Goal: Information Seeking & Learning: Learn about a topic

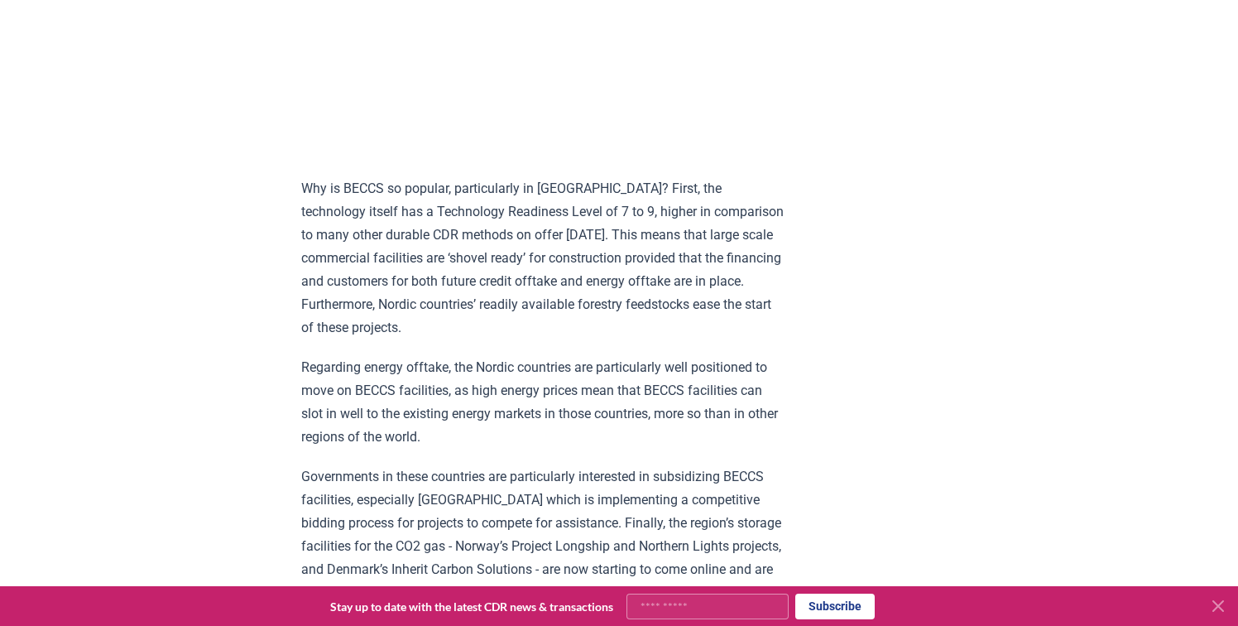
scroll to position [1917, 0]
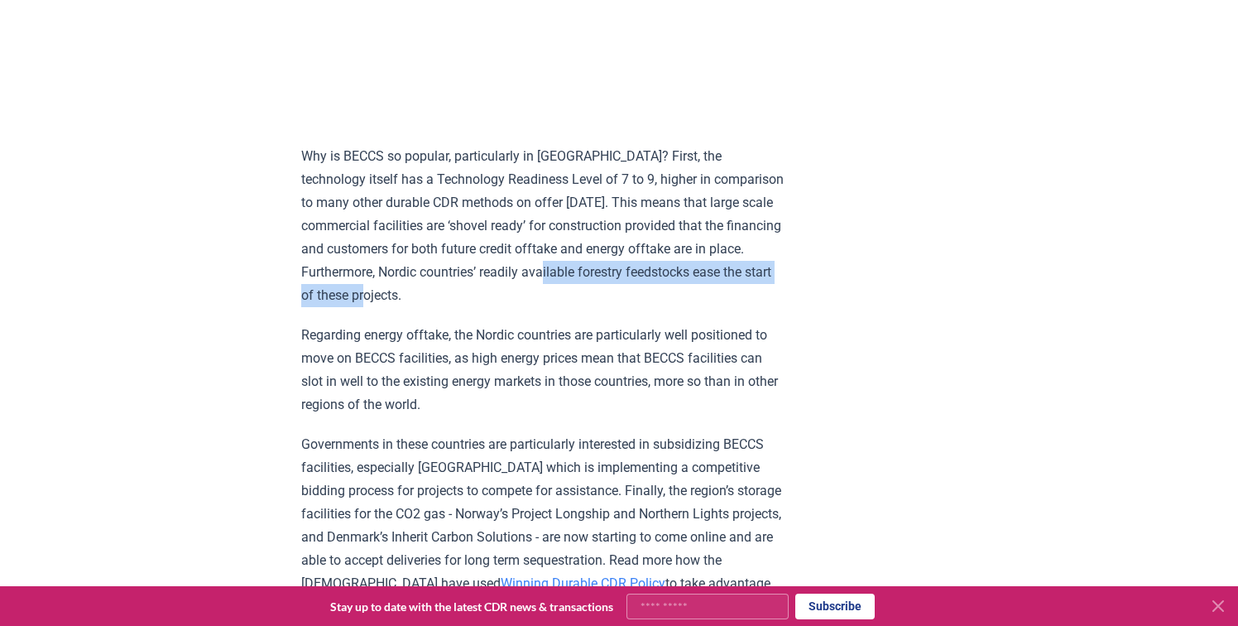
drag, startPoint x: 647, startPoint y: 269, endPoint x: 286, endPoint y: 269, distance: 360.9
copy p "forestry feedstocks ease the start of these projects."
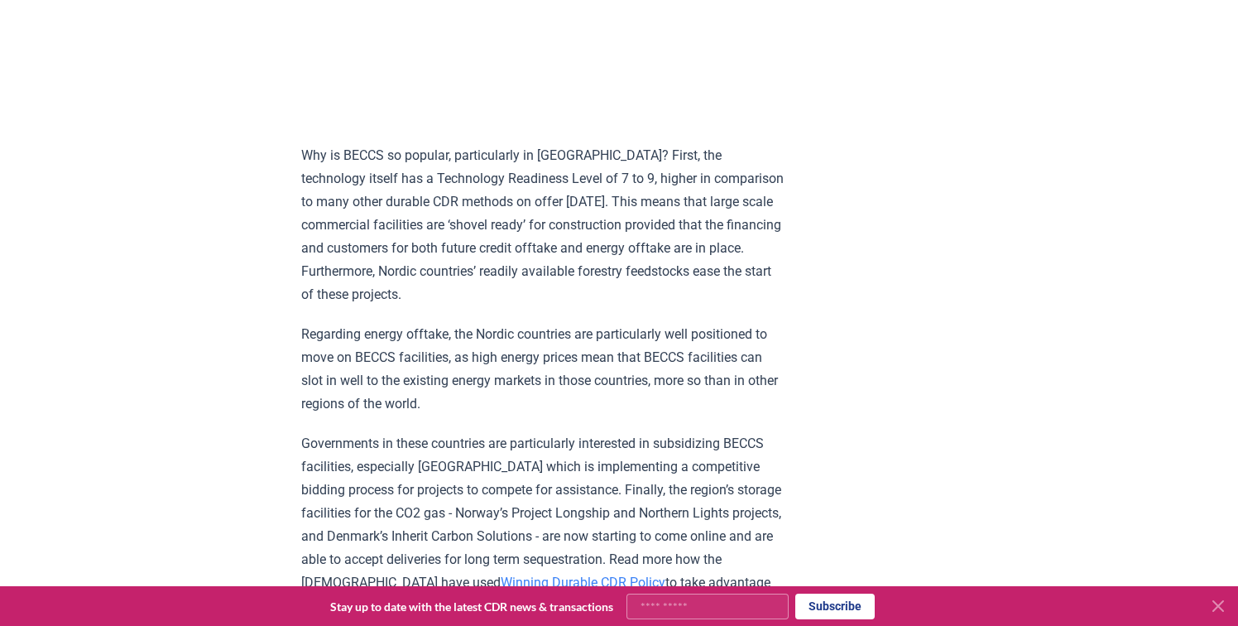
click at [570, 253] on p "Why is BECCS so popular, particularly in [GEOGRAPHIC_DATA]? First, the technolo…" at bounding box center [543, 225] width 484 height 162
drag, startPoint x: 729, startPoint y: 246, endPoint x: 737, endPoint y: 266, distance: 21.2
click at [737, 266] on p "Why is BECCS so popular, particularly in [GEOGRAPHIC_DATA]? First, the technolo…" at bounding box center [543, 225] width 484 height 162
drag, startPoint x: 741, startPoint y: 247, endPoint x: 764, endPoint y: 241, distance: 24.1
click at [779, 263] on p "Why is BECCS so popular, particularly in Scandinavia? First, the technology its…" at bounding box center [543, 225] width 484 height 162
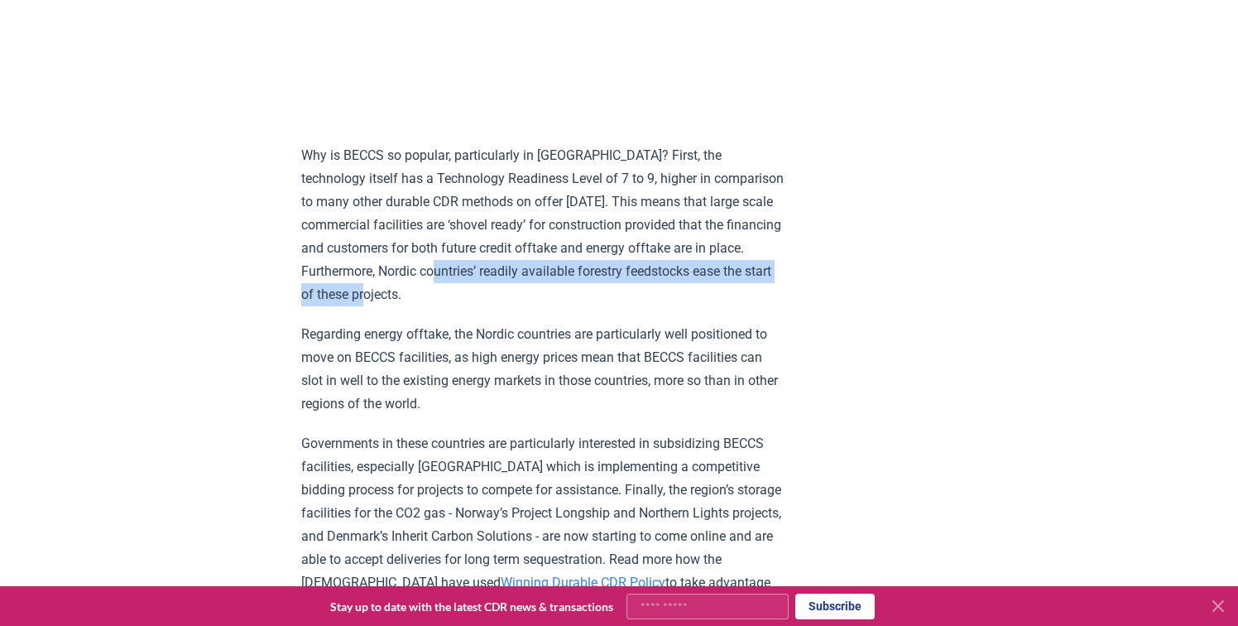
drag, startPoint x: 622, startPoint y: 268, endPoint x: 717, endPoint y: 242, distance: 98.0
click at [717, 242] on p "Why is BECCS so popular, particularly in Scandinavia? First, the technology its…" at bounding box center [543, 225] width 484 height 162
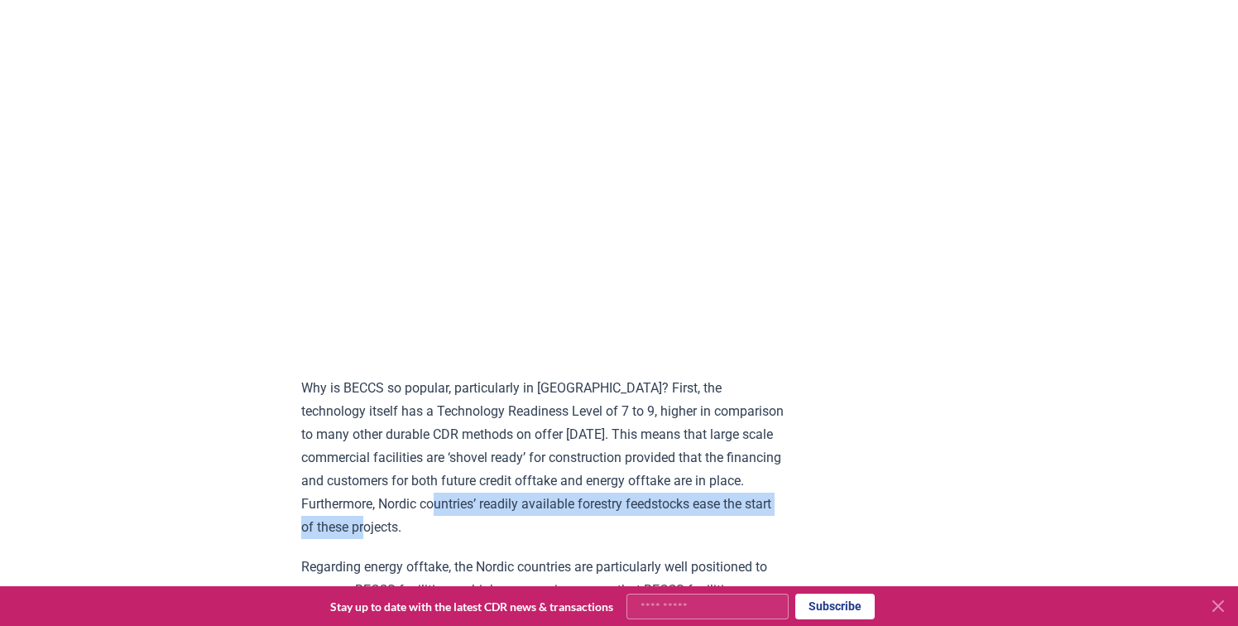
scroll to position [1821, 0]
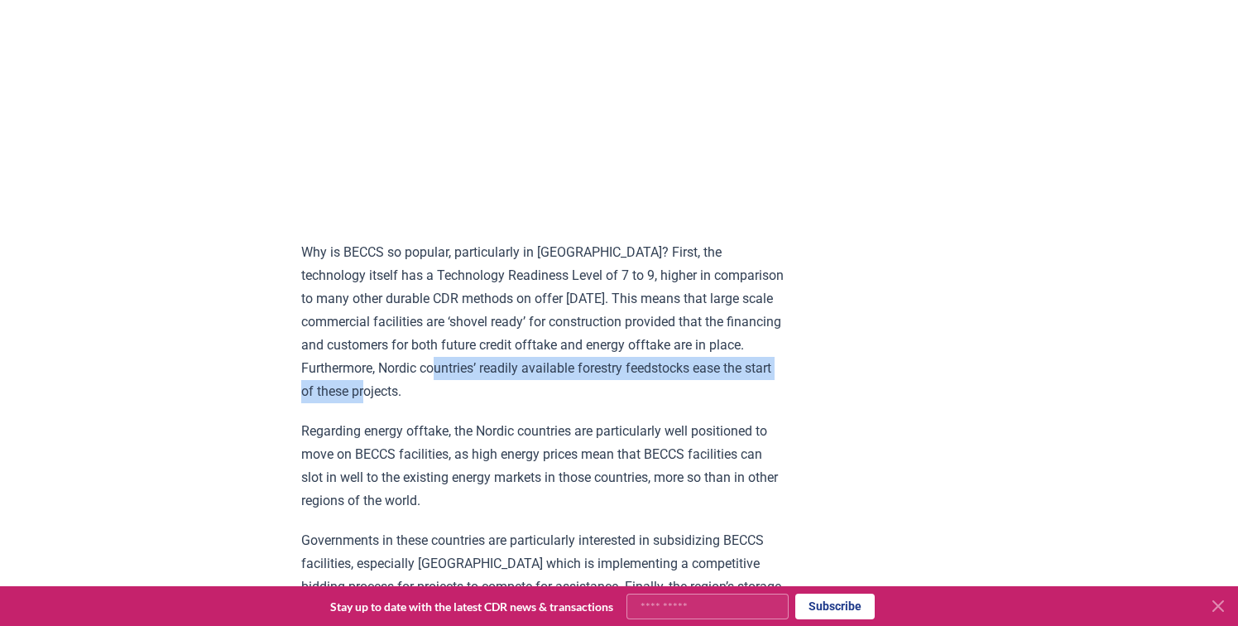
copy p "’ readily available forestry feedstocks ease the start of these projects."
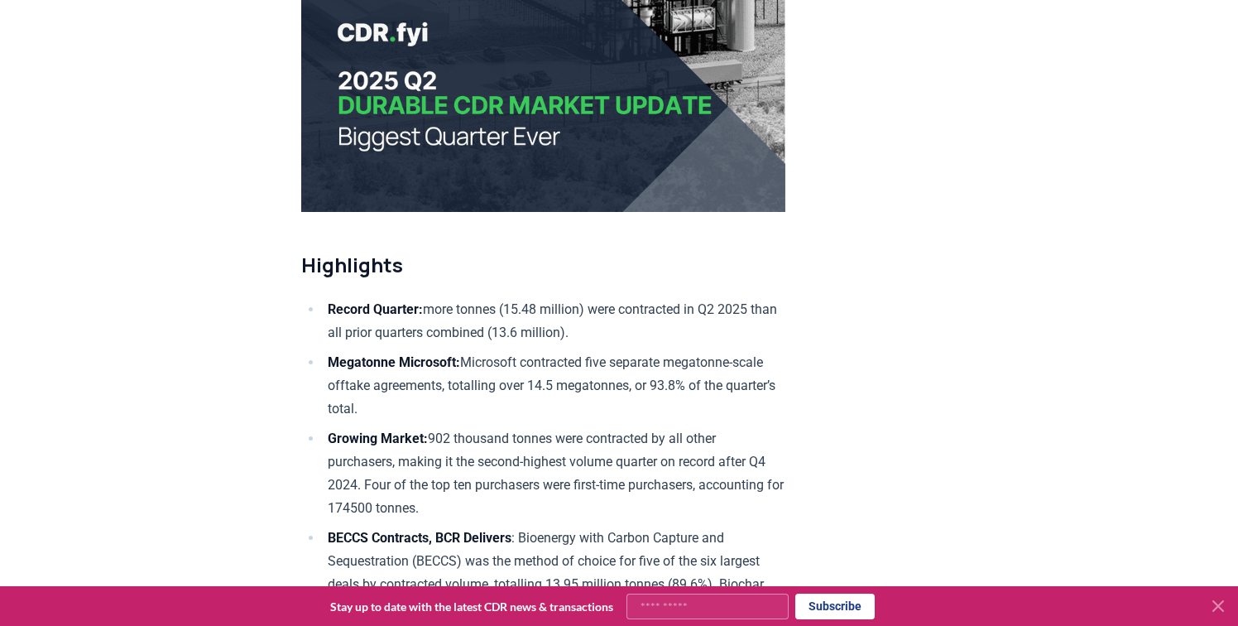
scroll to position [0, 0]
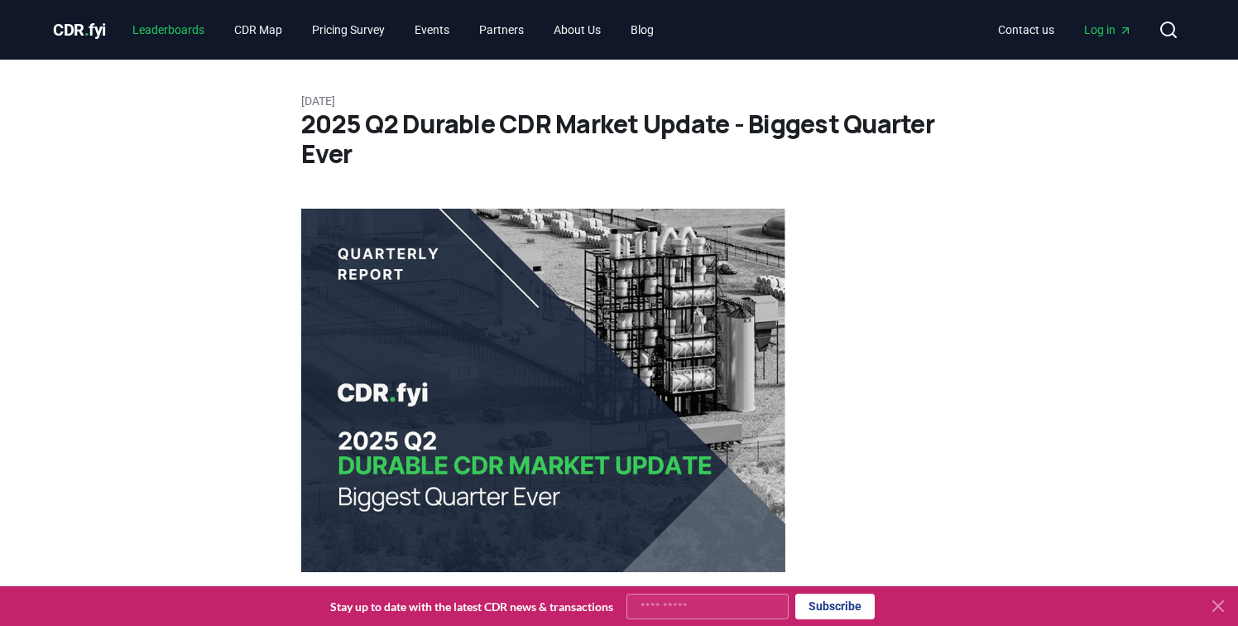
click at [173, 34] on link "Leaderboards" at bounding box center [168, 30] width 98 height 30
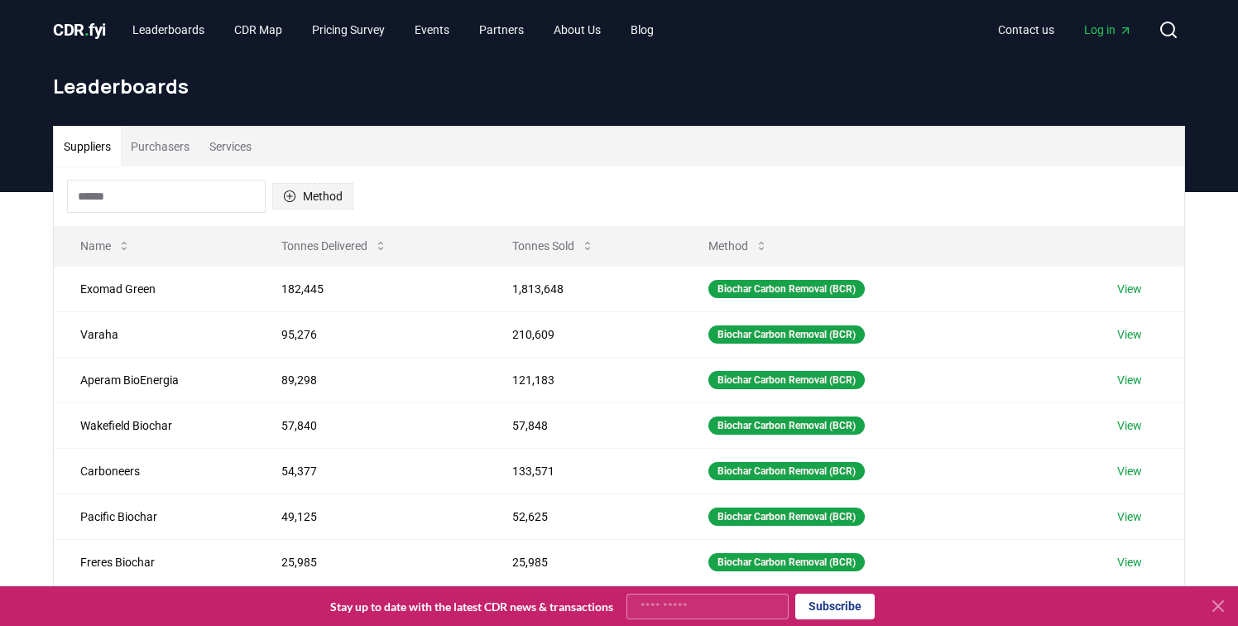
click at [319, 195] on button "Method" at bounding box center [312, 196] width 81 height 26
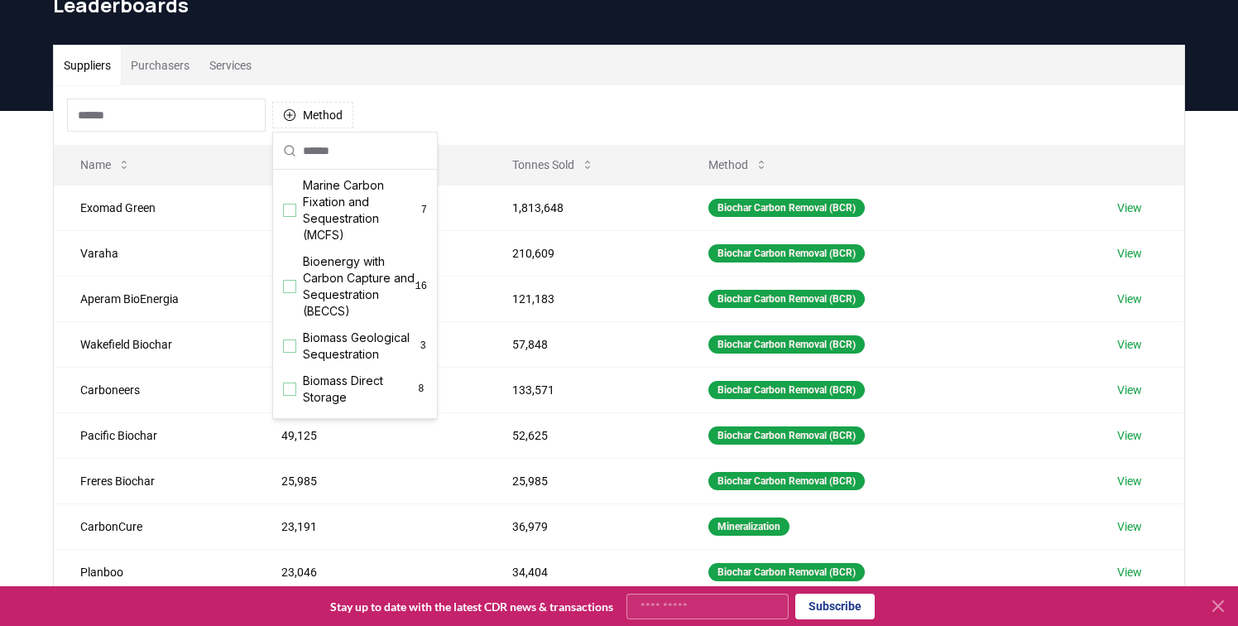
scroll to position [34, 0]
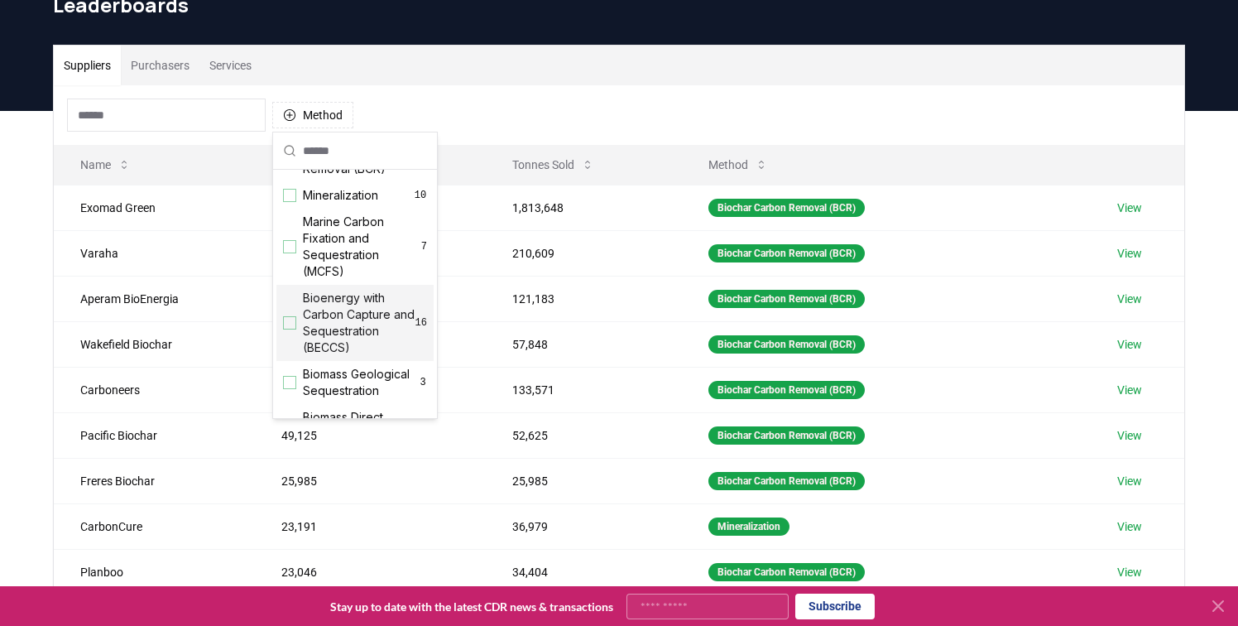
click at [291, 324] on div "Suggestions" at bounding box center [289, 322] width 13 height 13
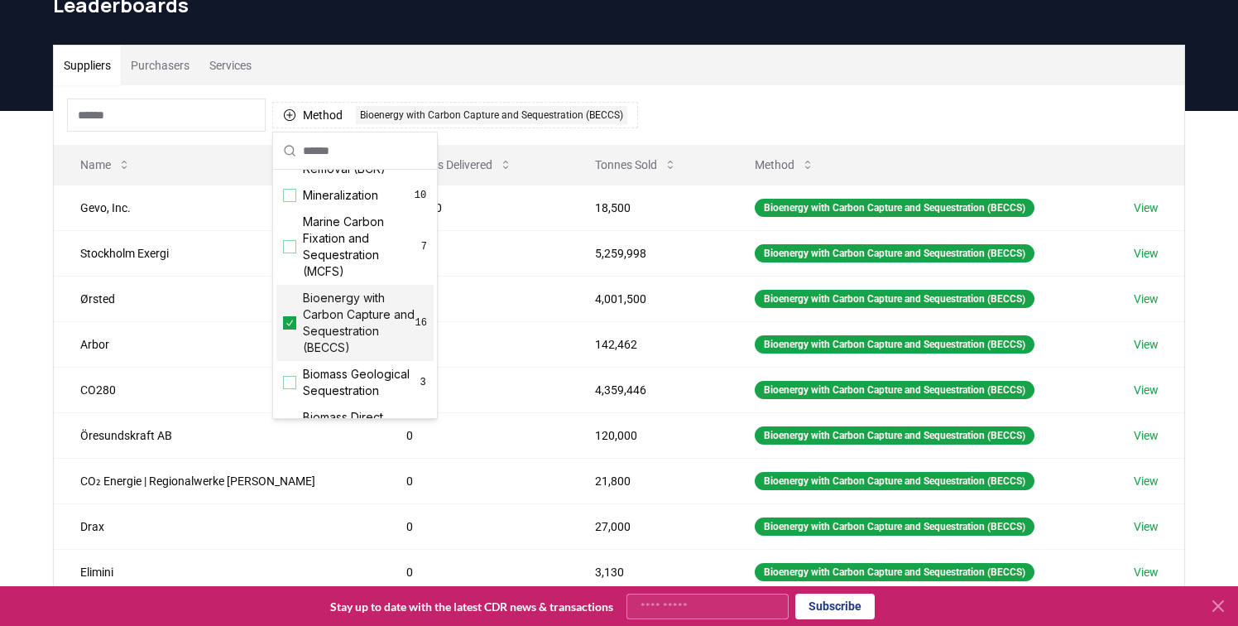
click at [29, 283] on div "Suppliers Purchasers Services Method 1 Bioenergy with Carbon Capture and Seques…" at bounding box center [619, 442] width 1238 height 663
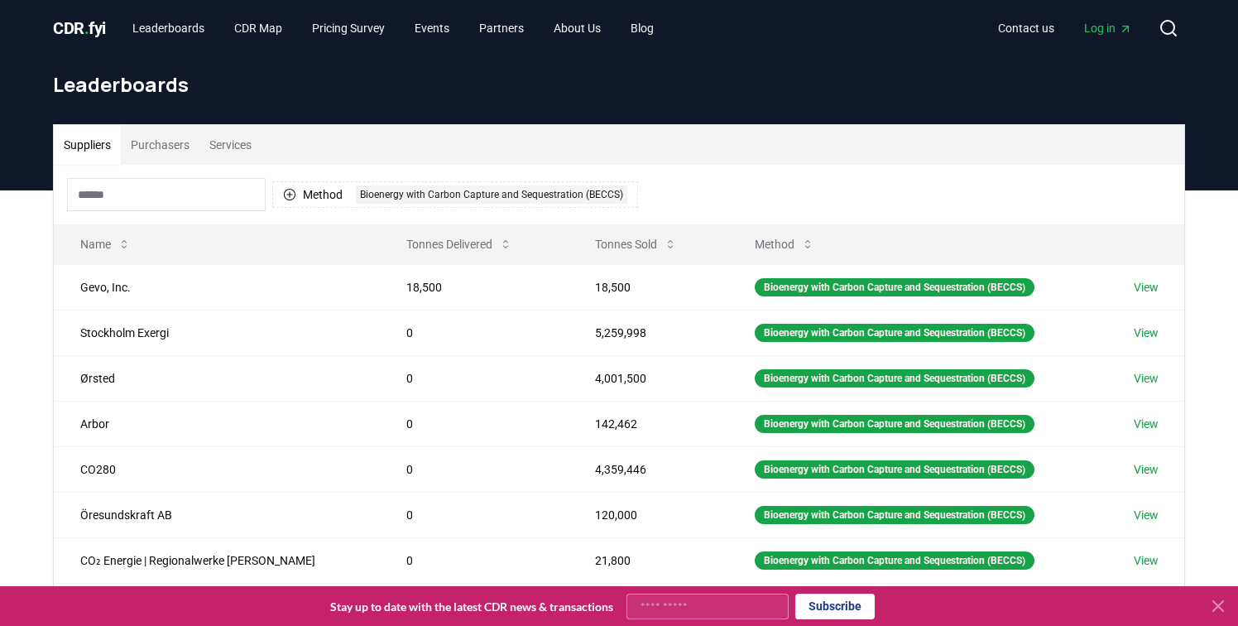
scroll to position [1, 0]
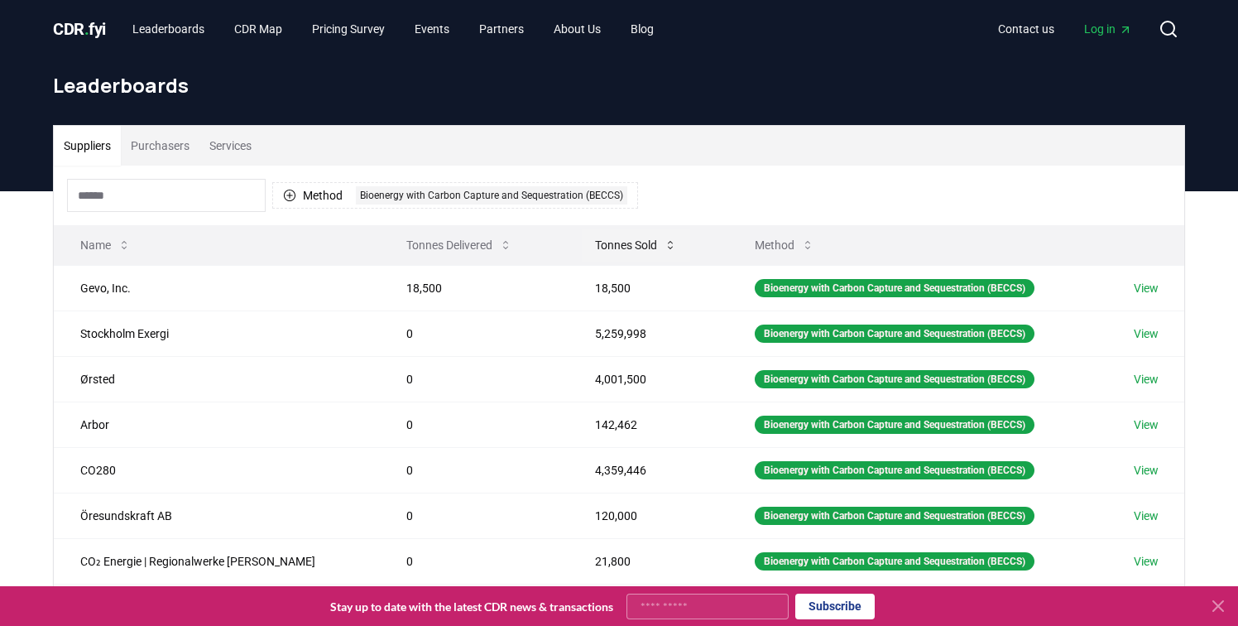
click at [599, 250] on button "Tonnes Sold" at bounding box center [636, 244] width 108 height 33
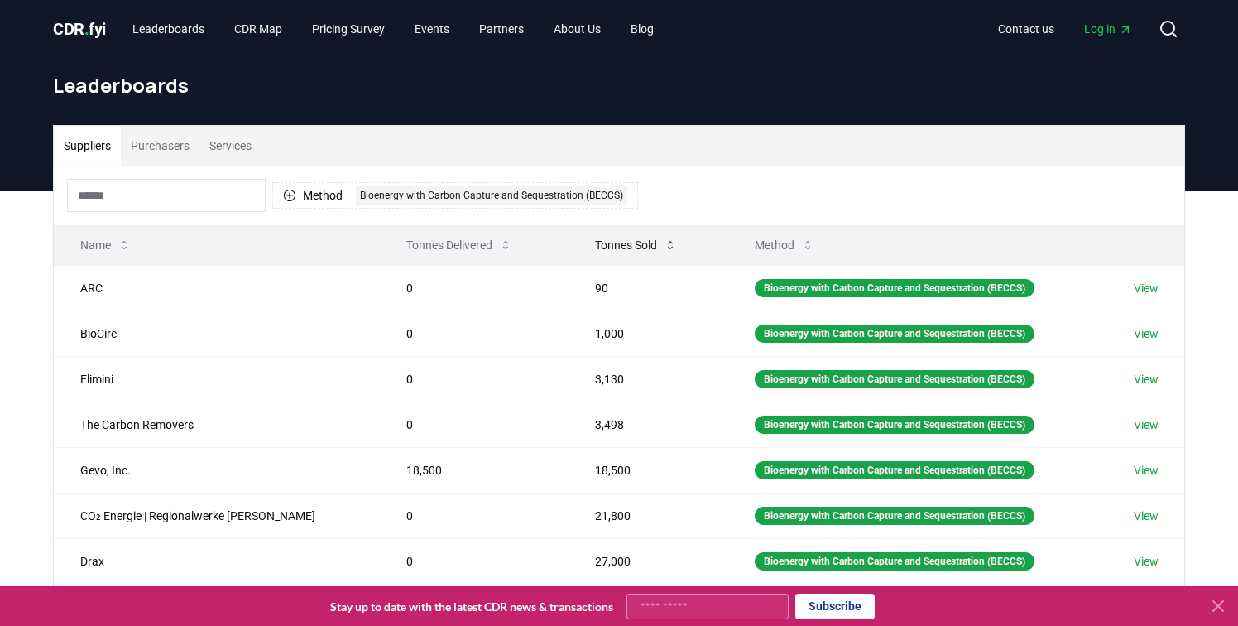
click at [599, 250] on button "Tonnes Sold" at bounding box center [636, 244] width 108 height 33
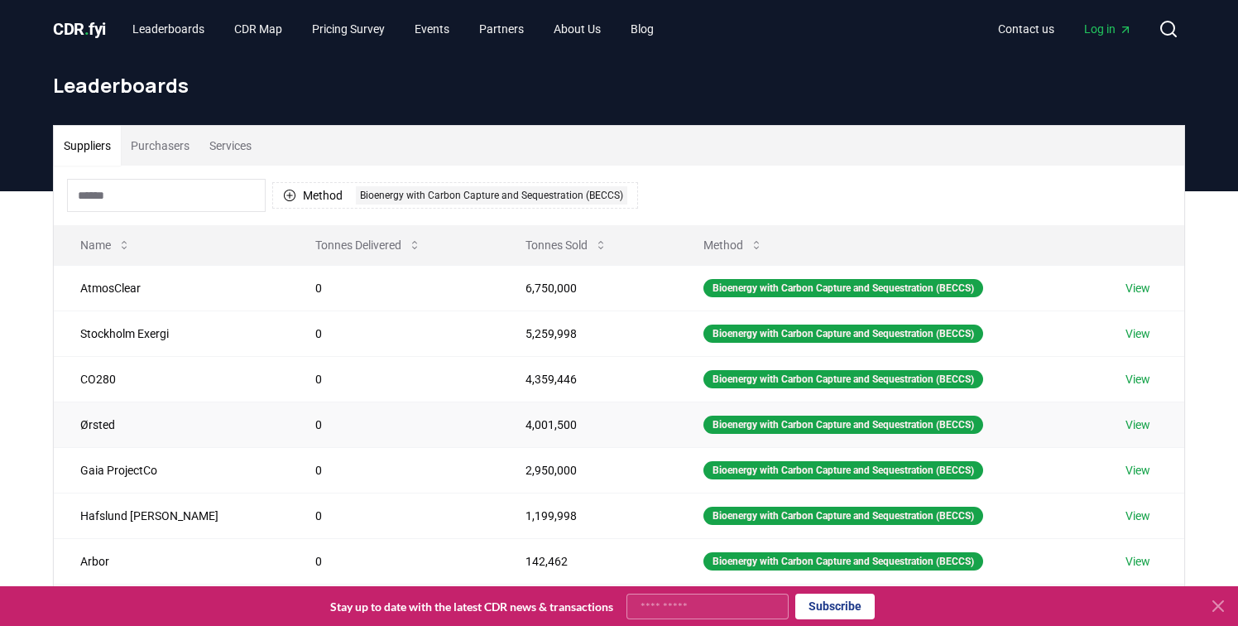
click at [1141, 424] on link "View" at bounding box center [1138, 424] width 25 height 17
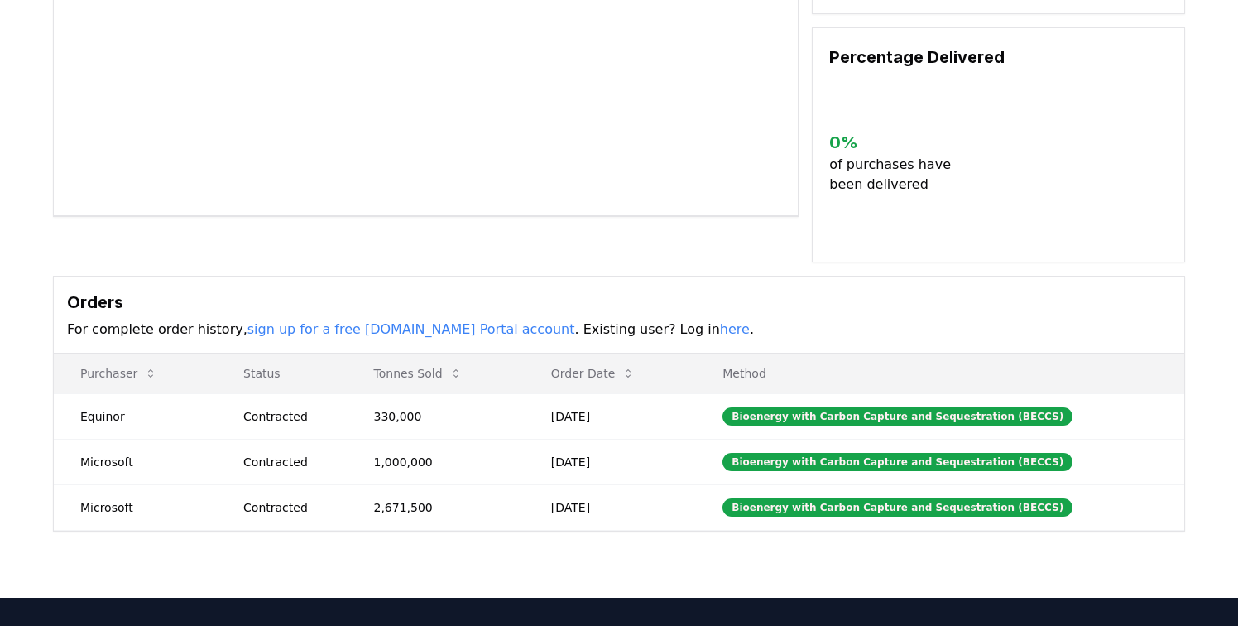
scroll to position [296, 0]
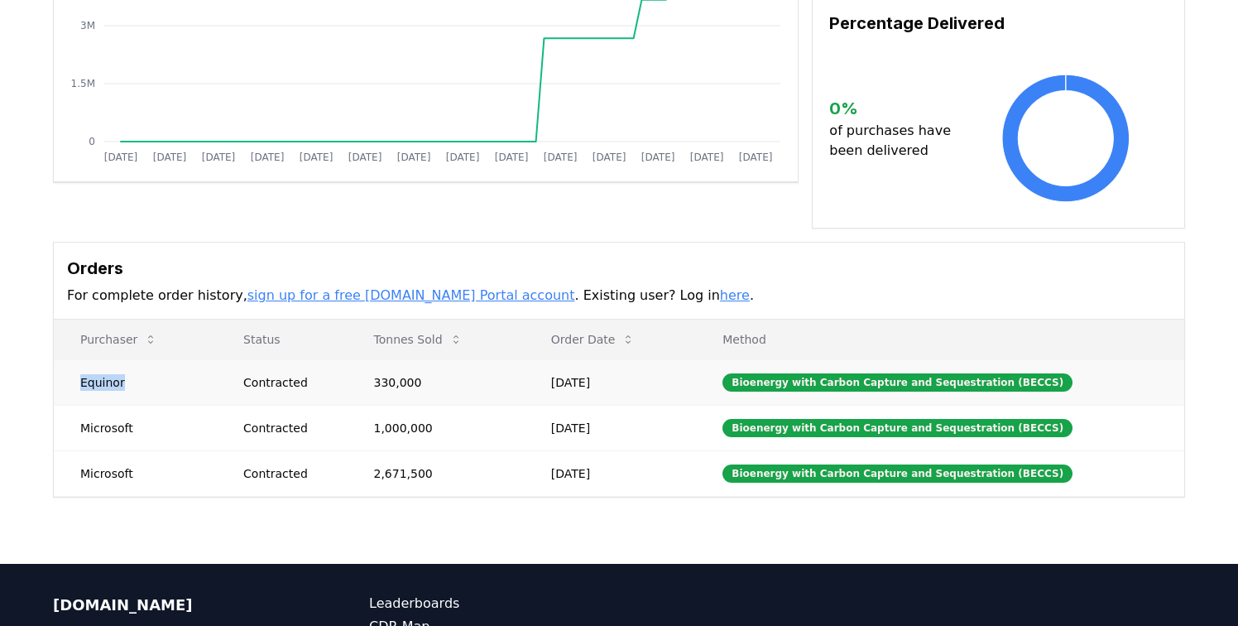
click at [111, 363] on td "Equinor" at bounding box center [135, 382] width 163 height 46
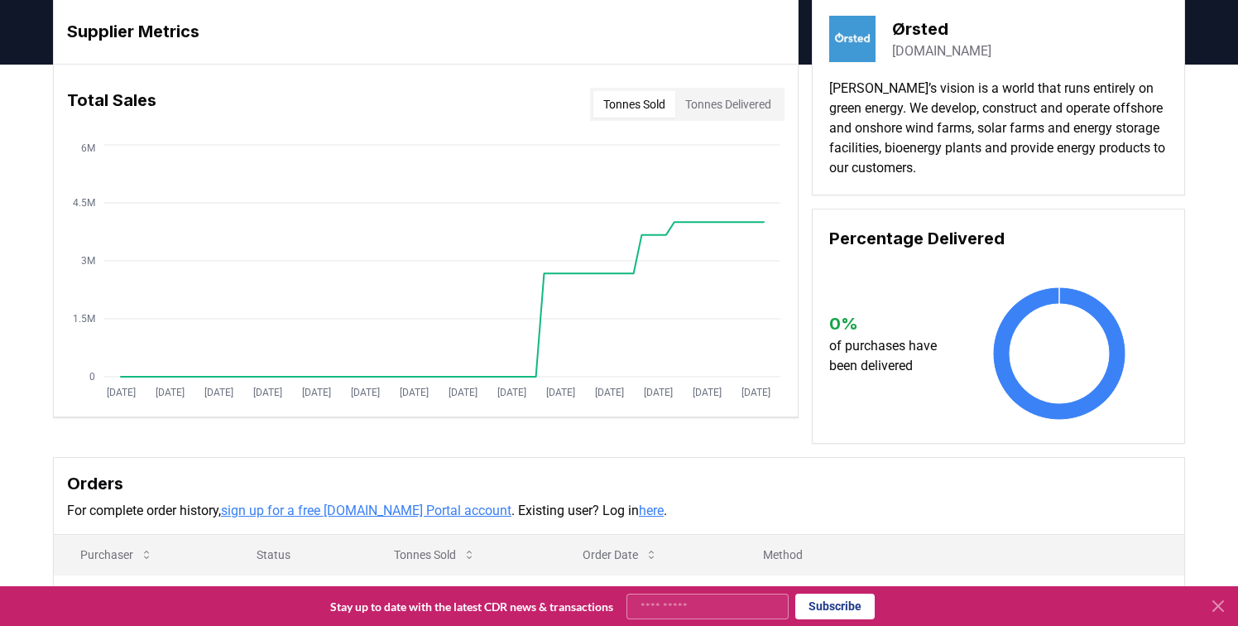
scroll to position [0, 0]
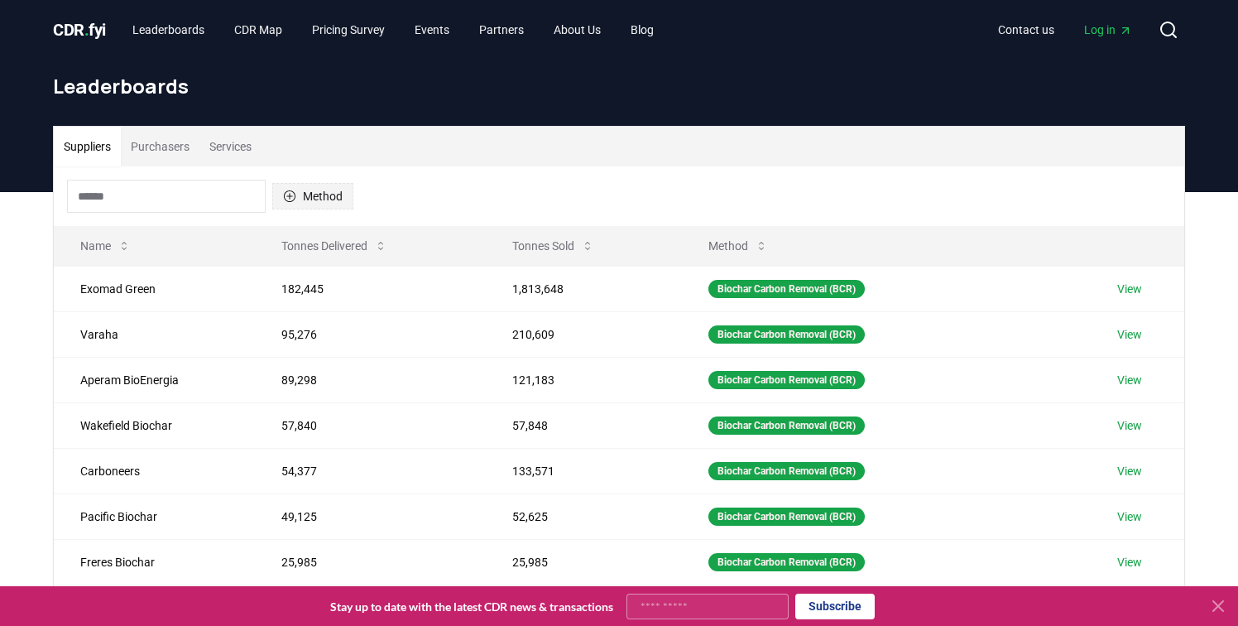
click at [325, 193] on button "Method" at bounding box center [312, 196] width 81 height 26
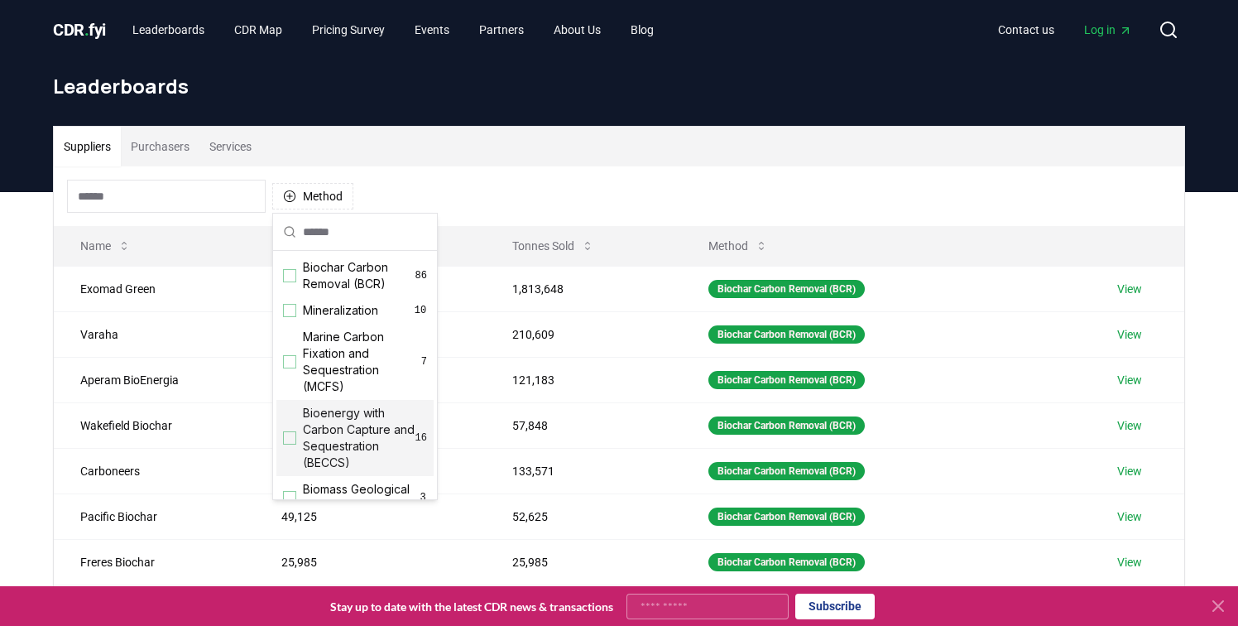
click at [291, 438] on div "Suggestions" at bounding box center [289, 437] width 13 height 13
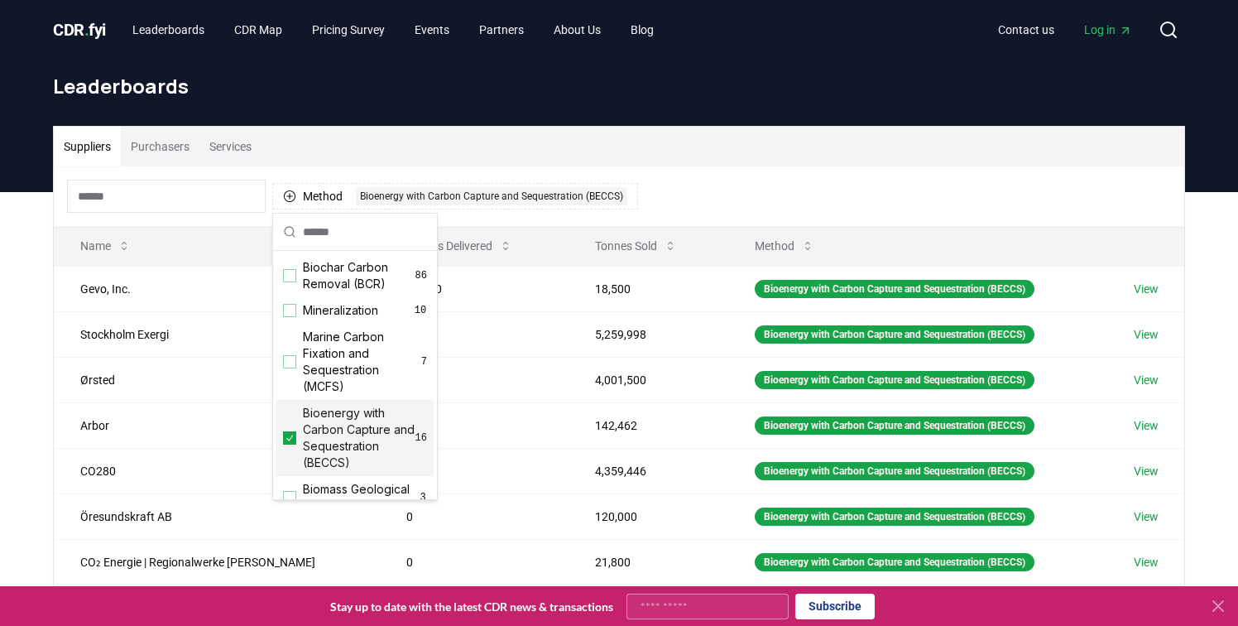
click at [39, 322] on div "Suppliers Purchasers Services Method 1 Bioenergy with Carbon Capture and Seques…" at bounding box center [619, 523] width 1238 height 663
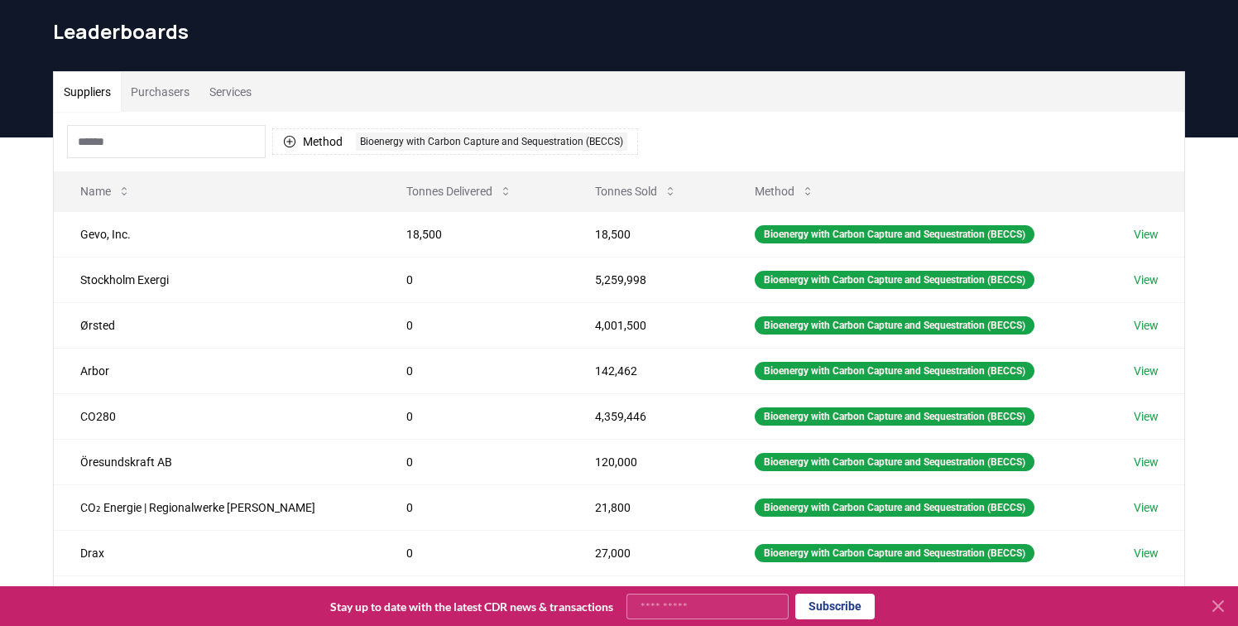
scroll to position [69, 0]
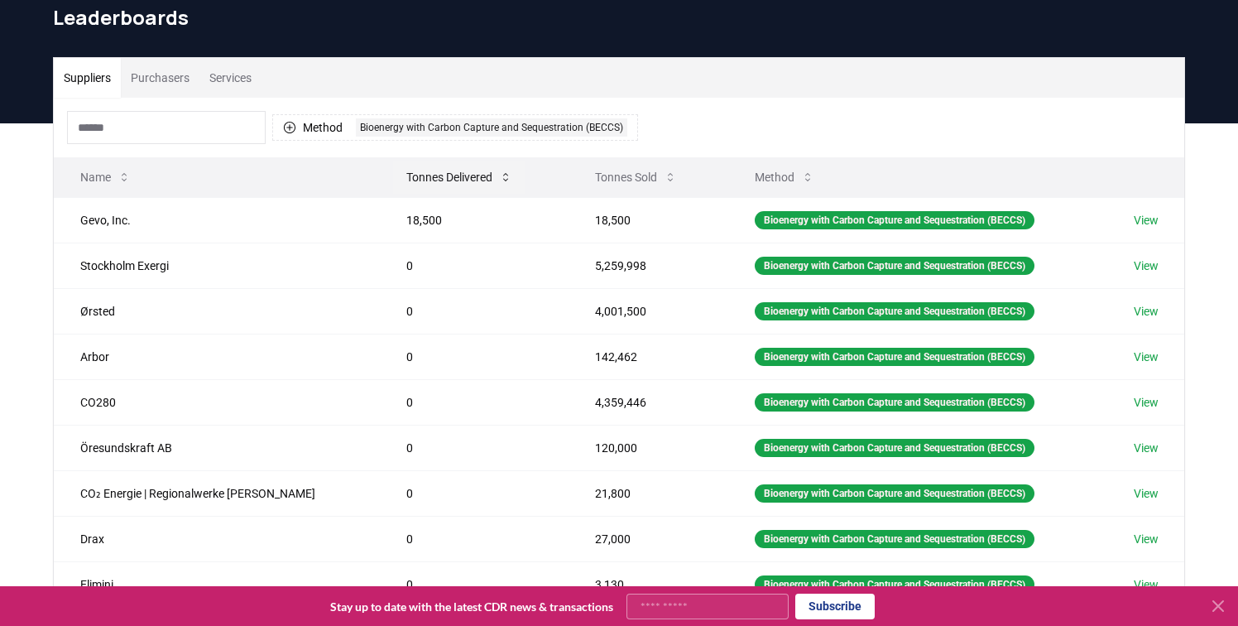
click at [449, 180] on button "Tonnes Delivered" at bounding box center [459, 177] width 132 height 33
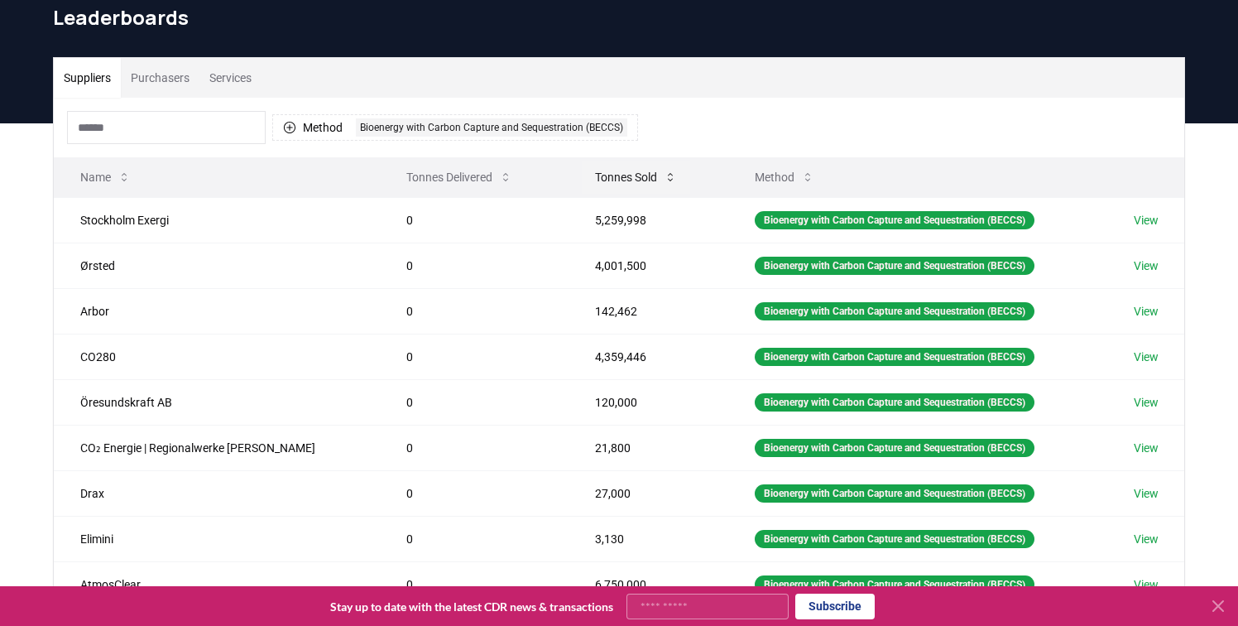
click at [617, 177] on button "Tonnes Sold" at bounding box center [636, 177] width 108 height 33
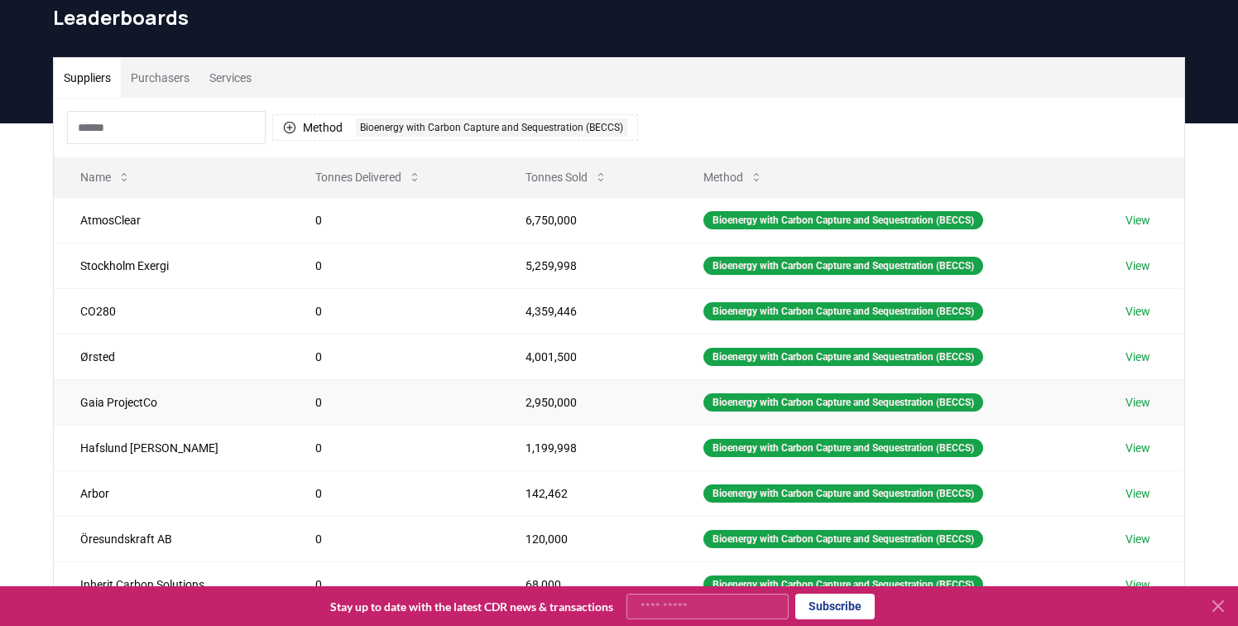
click at [1143, 401] on link "View" at bounding box center [1138, 402] width 25 height 17
click at [1146, 496] on link "View" at bounding box center [1138, 493] width 25 height 17
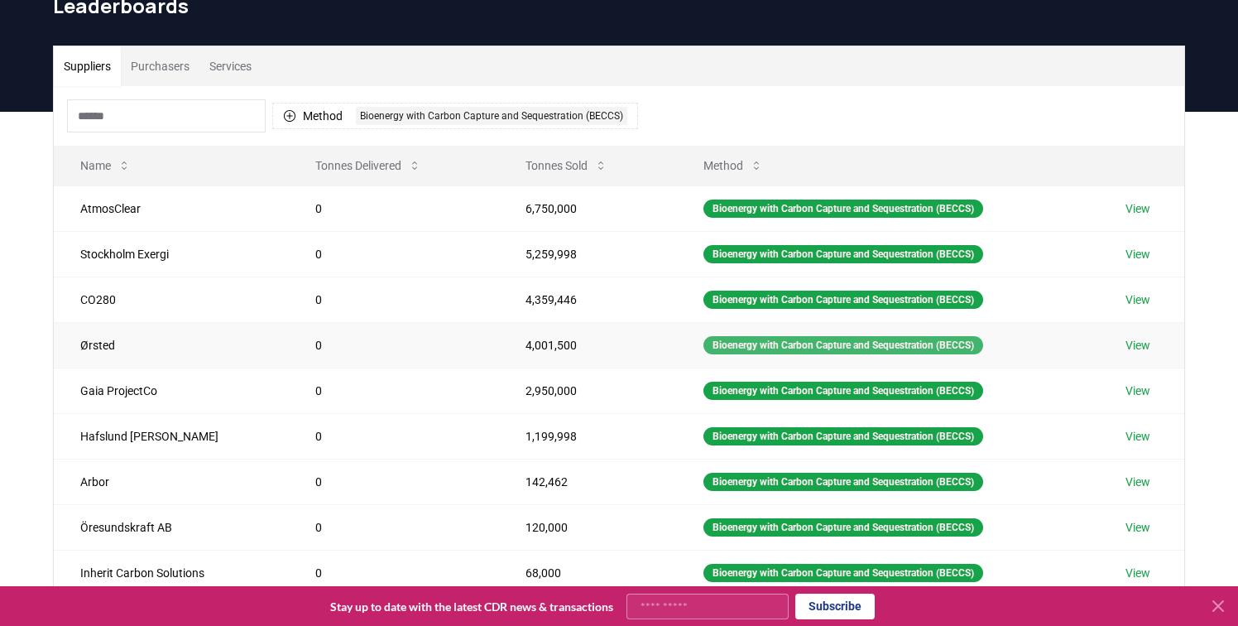
scroll to position [84, 0]
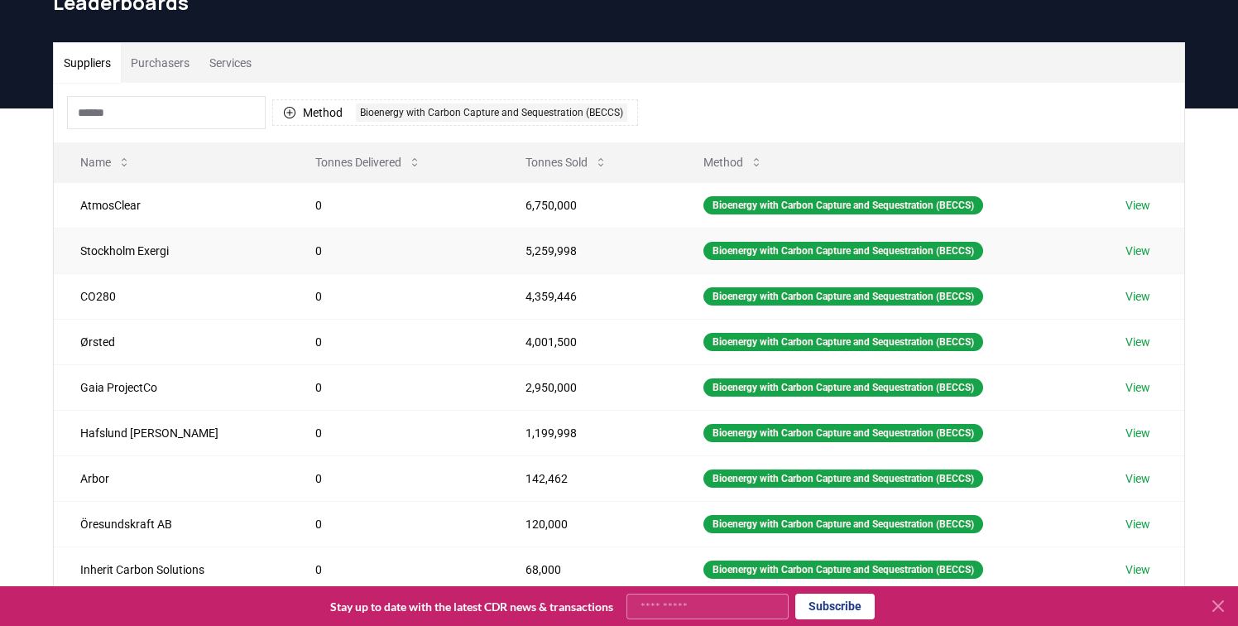
click at [1138, 249] on link "View" at bounding box center [1138, 251] width 25 height 17
click at [1144, 207] on link "View" at bounding box center [1138, 205] width 25 height 17
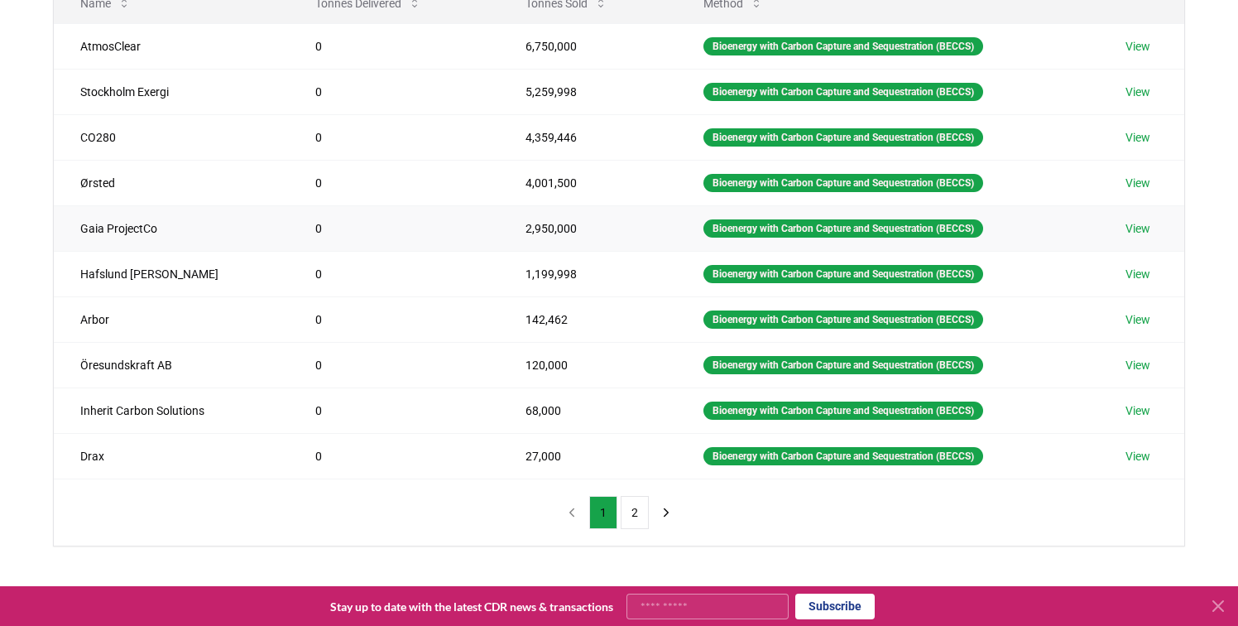
scroll to position [243, 0]
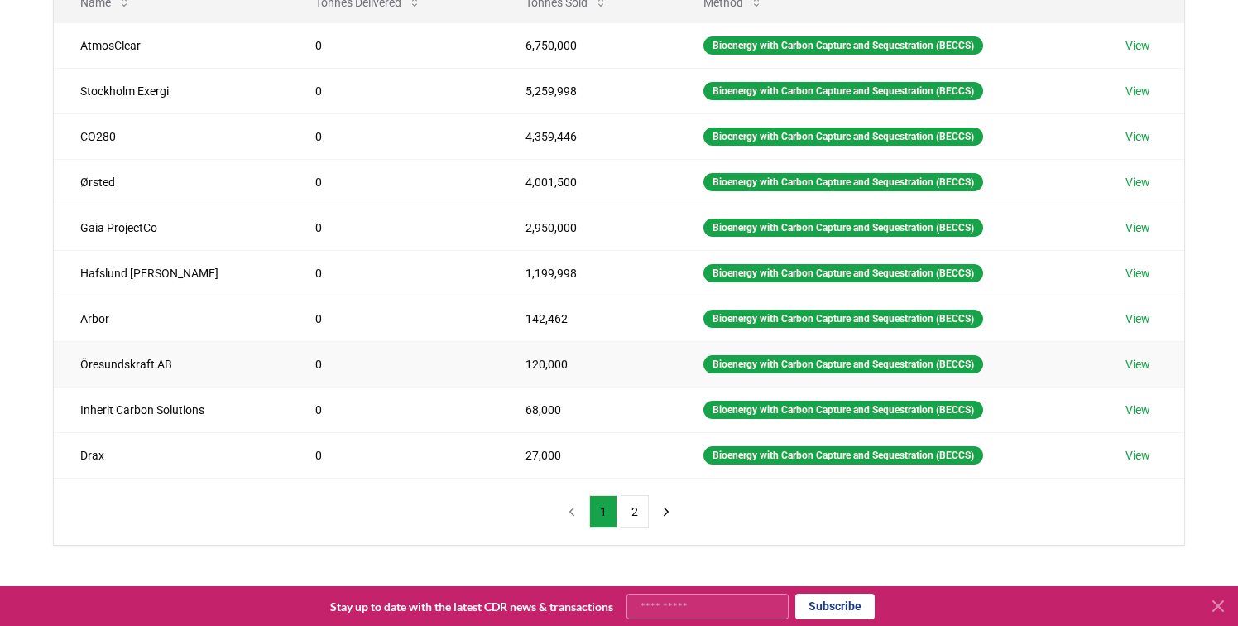
click at [1140, 361] on link "View" at bounding box center [1138, 364] width 25 height 17
click at [1145, 183] on link "View" at bounding box center [1138, 182] width 25 height 17
click at [1141, 457] on link "View" at bounding box center [1138, 455] width 25 height 17
click at [635, 516] on button "2" at bounding box center [635, 511] width 28 height 33
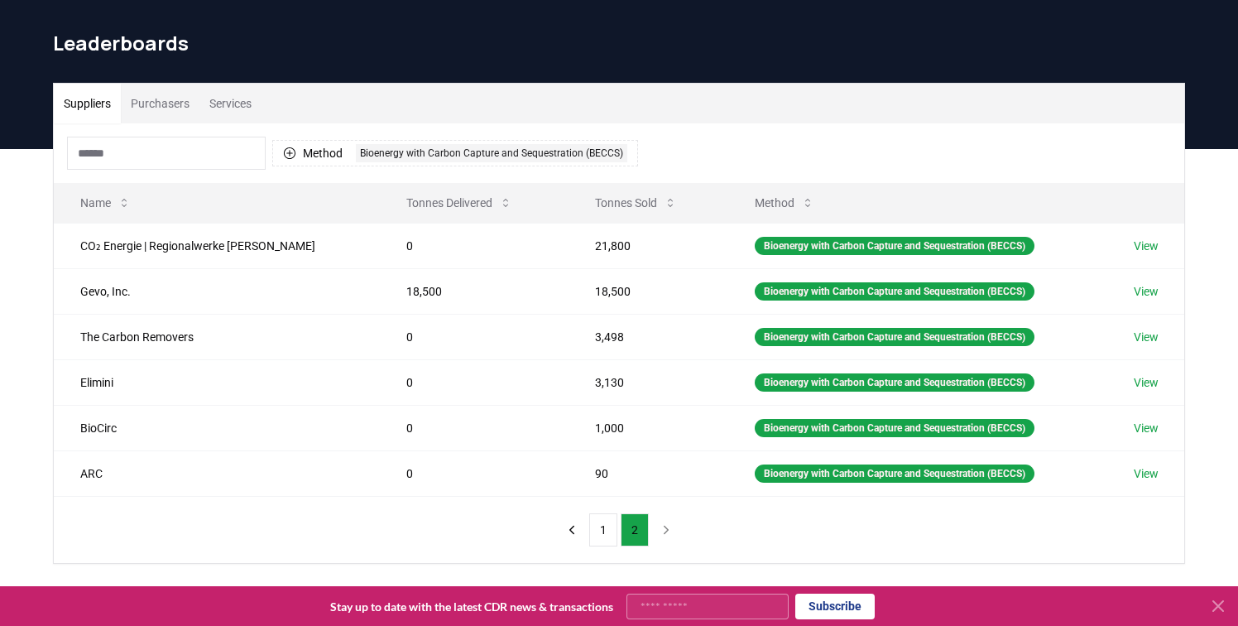
scroll to position [42, 0]
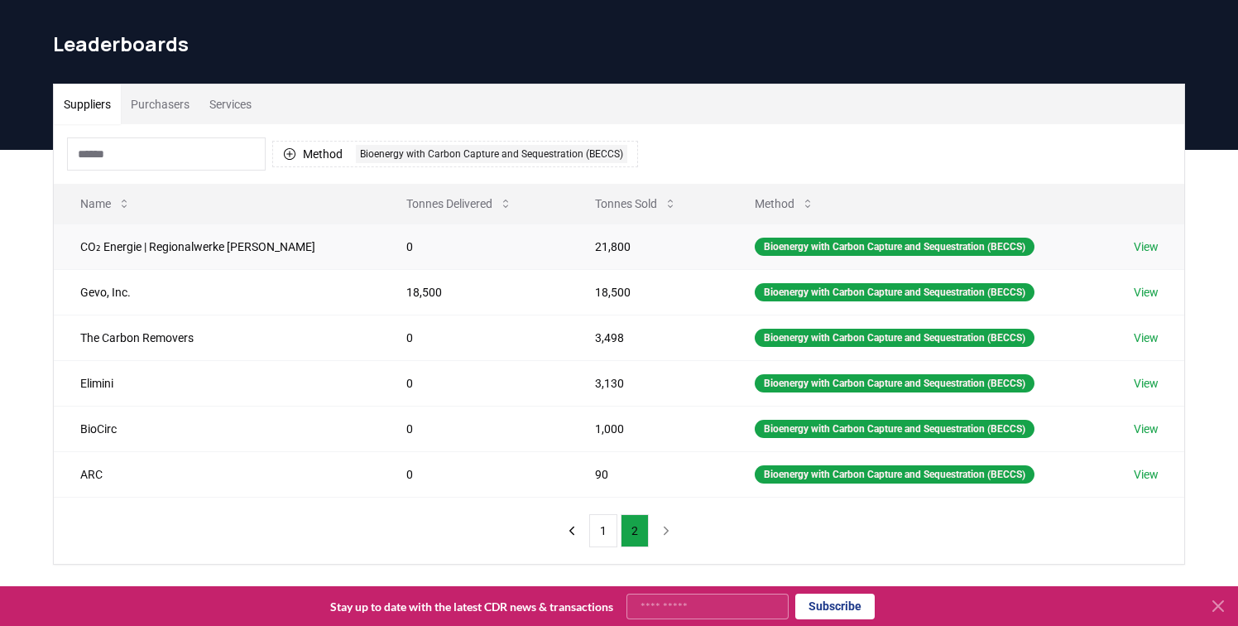
click at [1152, 247] on link "View" at bounding box center [1146, 246] width 25 height 17
click at [1147, 291] on link "View" at bounding box center [1146, 292] width 25 height 17
click at [1145, 341] on link "View" at bounding box center [1146, 337] width 25 height 17
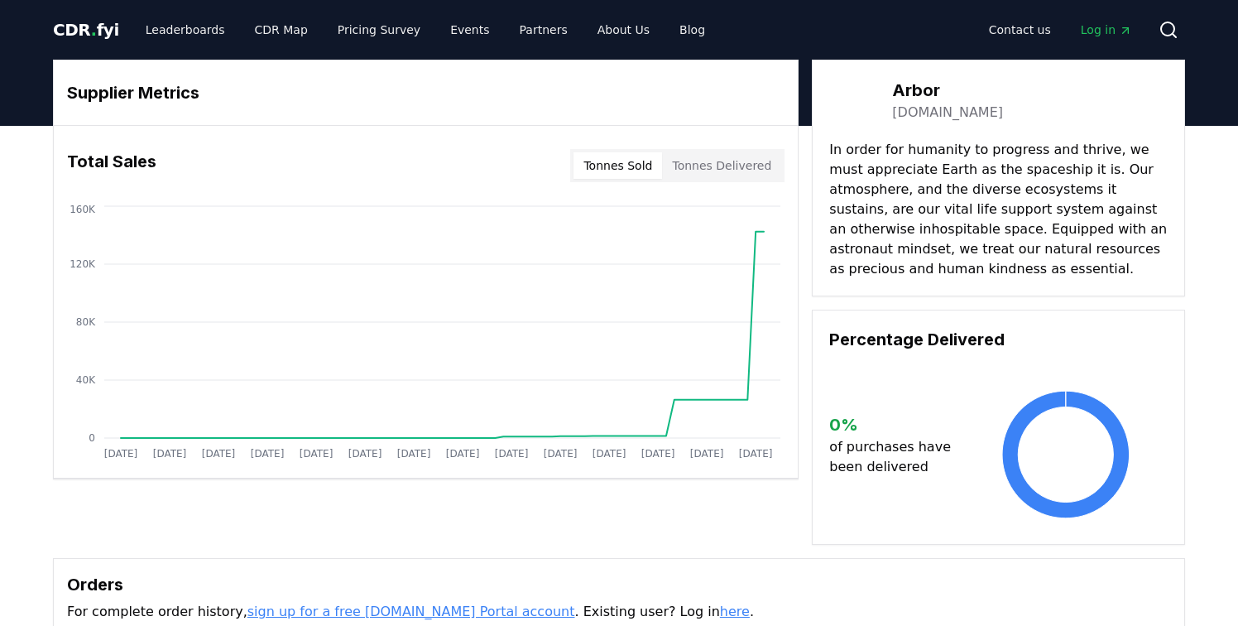
click at [920, 114] on link "[DOMAIN_NAME]" at bounding box center [947, 113] width 111 height 20
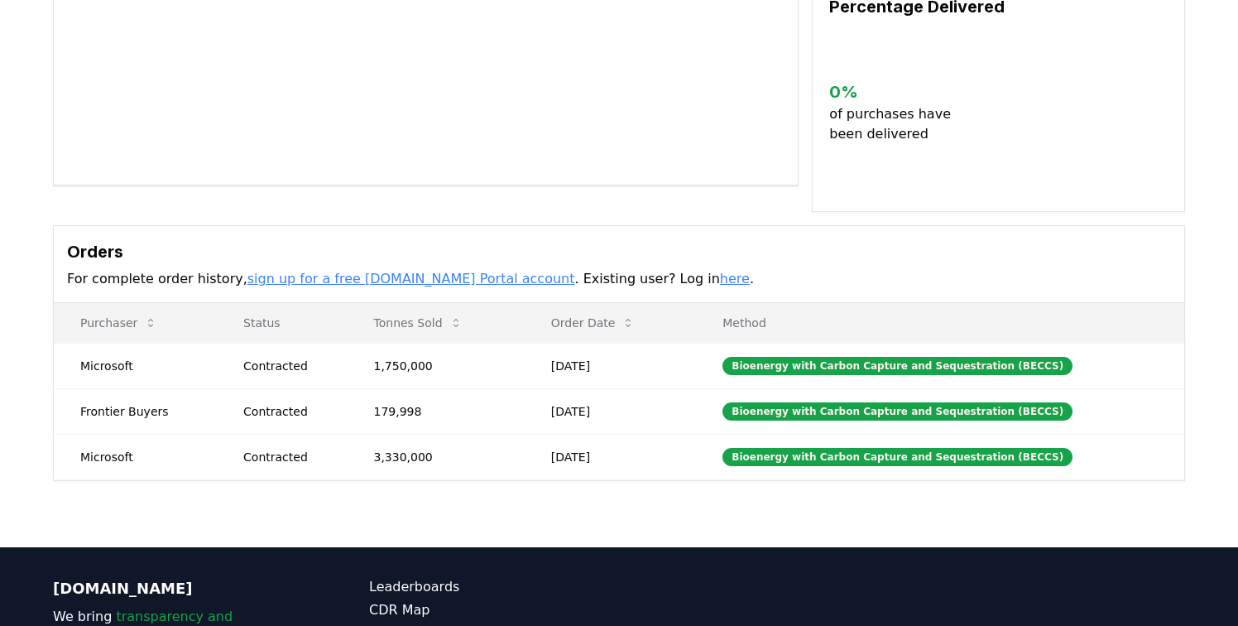
scroll to position [294, 0]
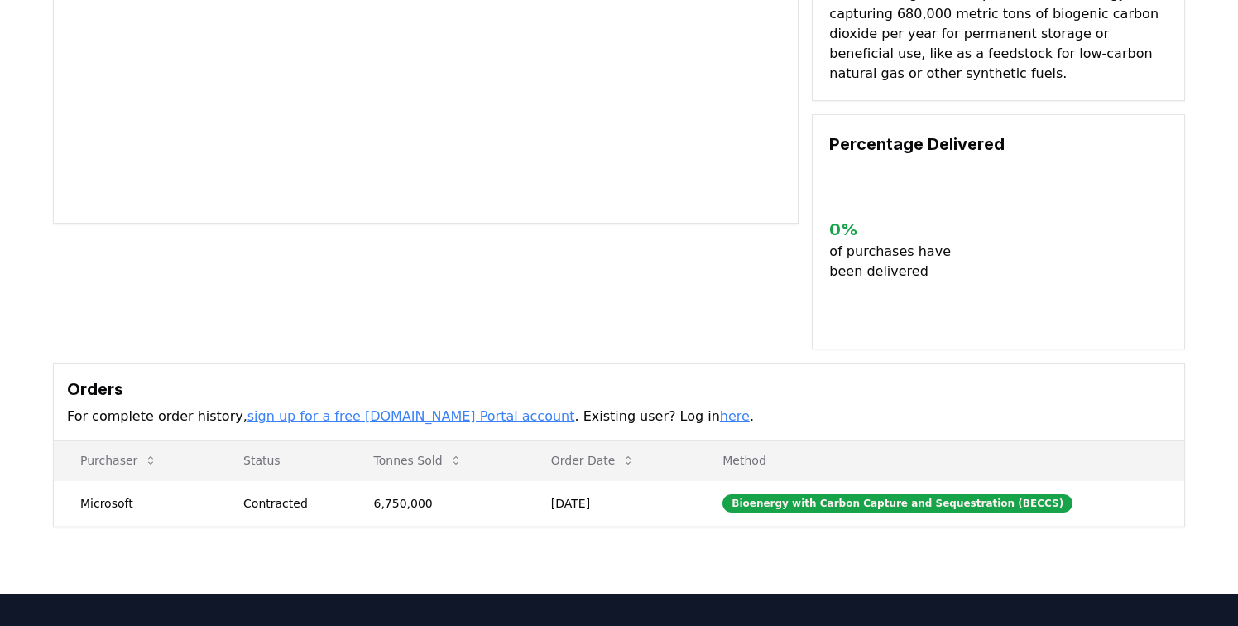
scroll to position [262, 0]
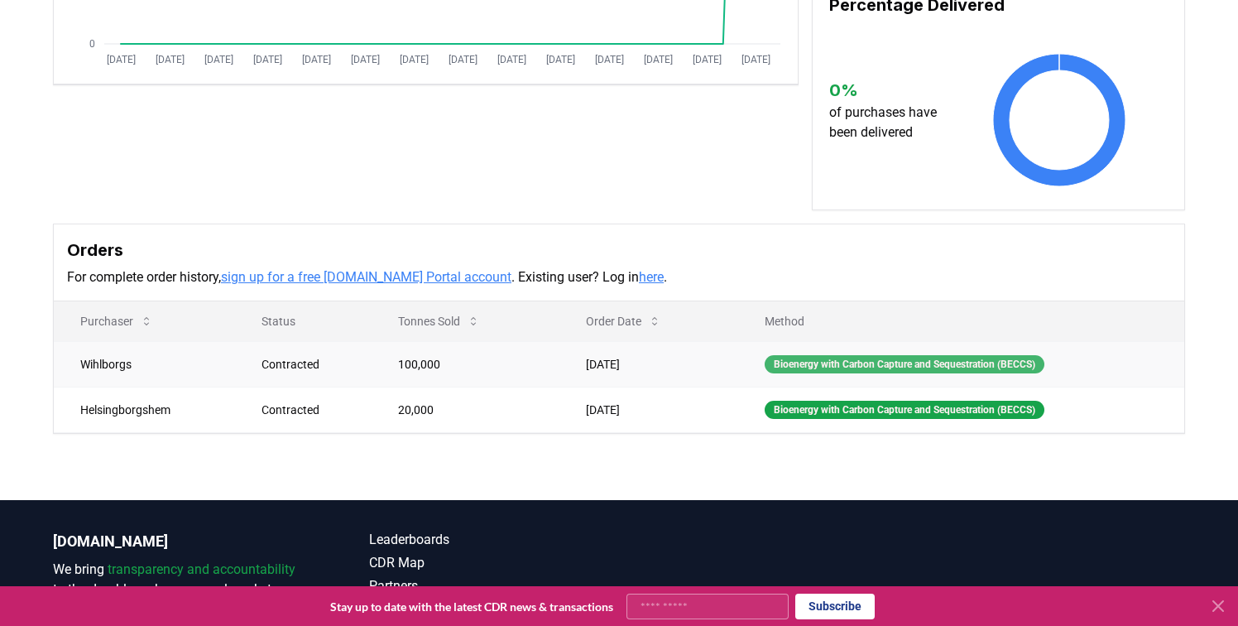
scroll to position [395, 0]
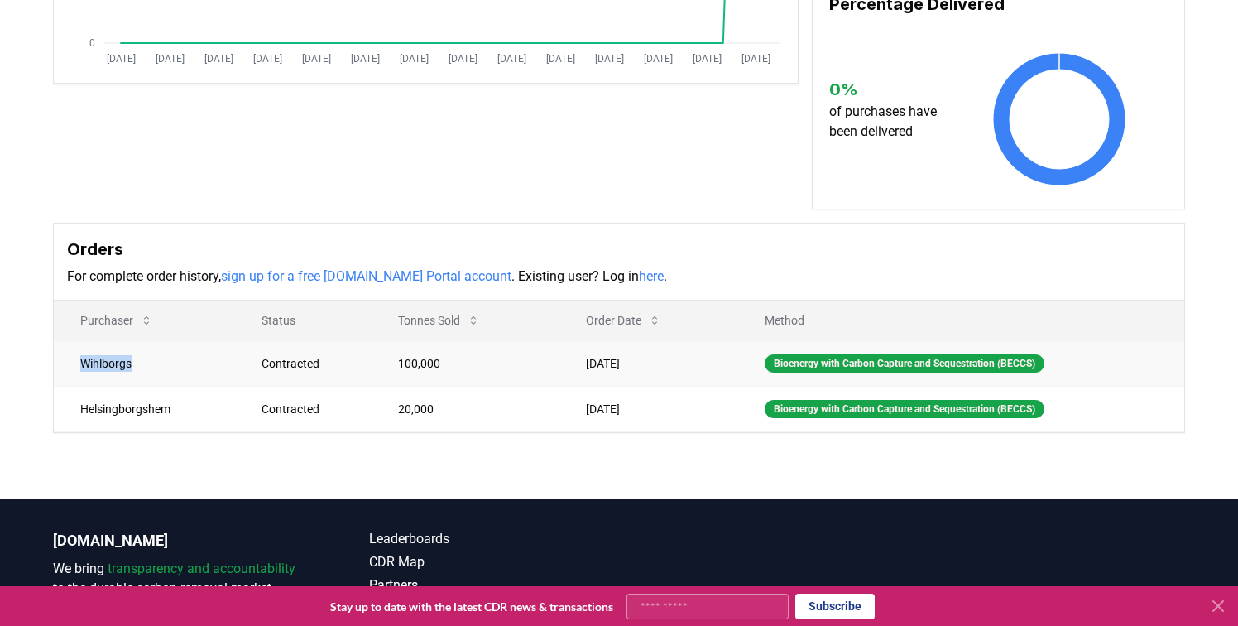
drag, startPoint x: 167, startPoint y: 363, endPoint x: 72, endPoint y: 364, distance: 95.2
click at [72, 364] on td "Wihlborgs" at bounding box center [144, 363] width 181 height 46
copy td "Wihlborgs"
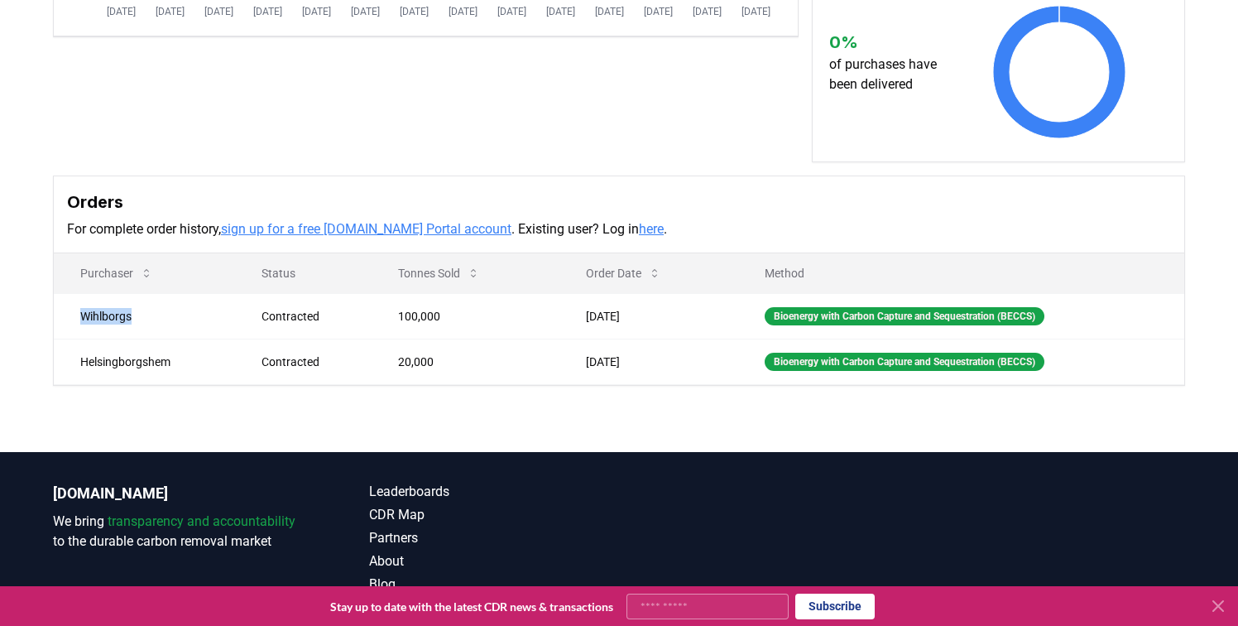
scroll to position [447, 0]
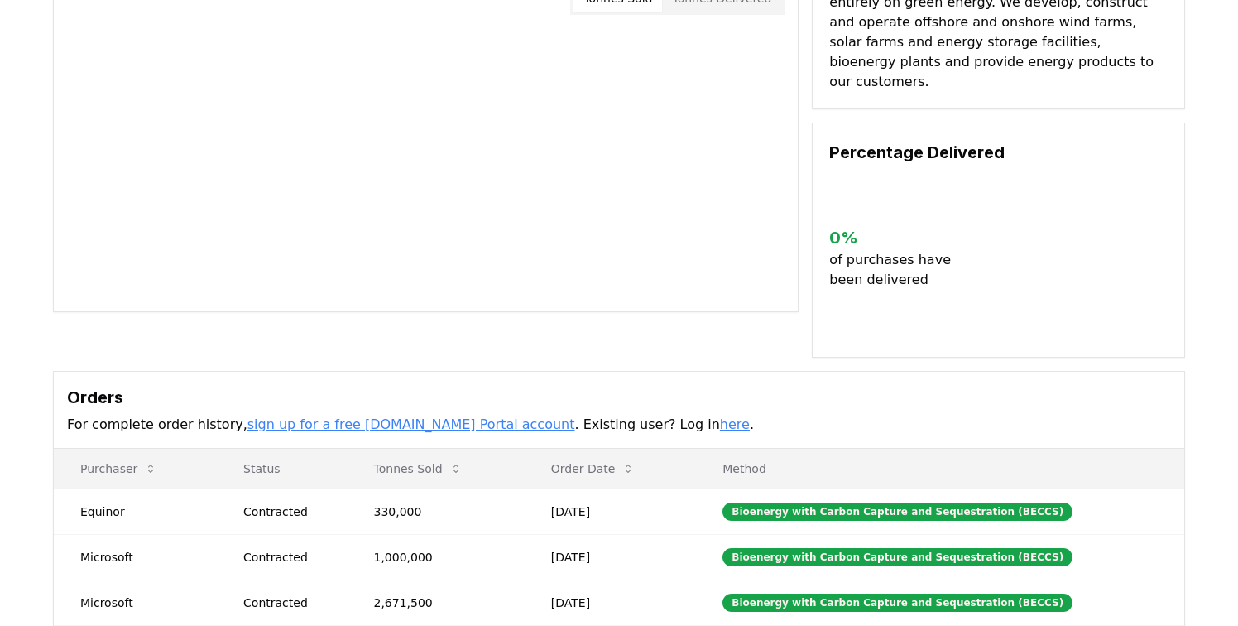
scroll to position [172, 0]
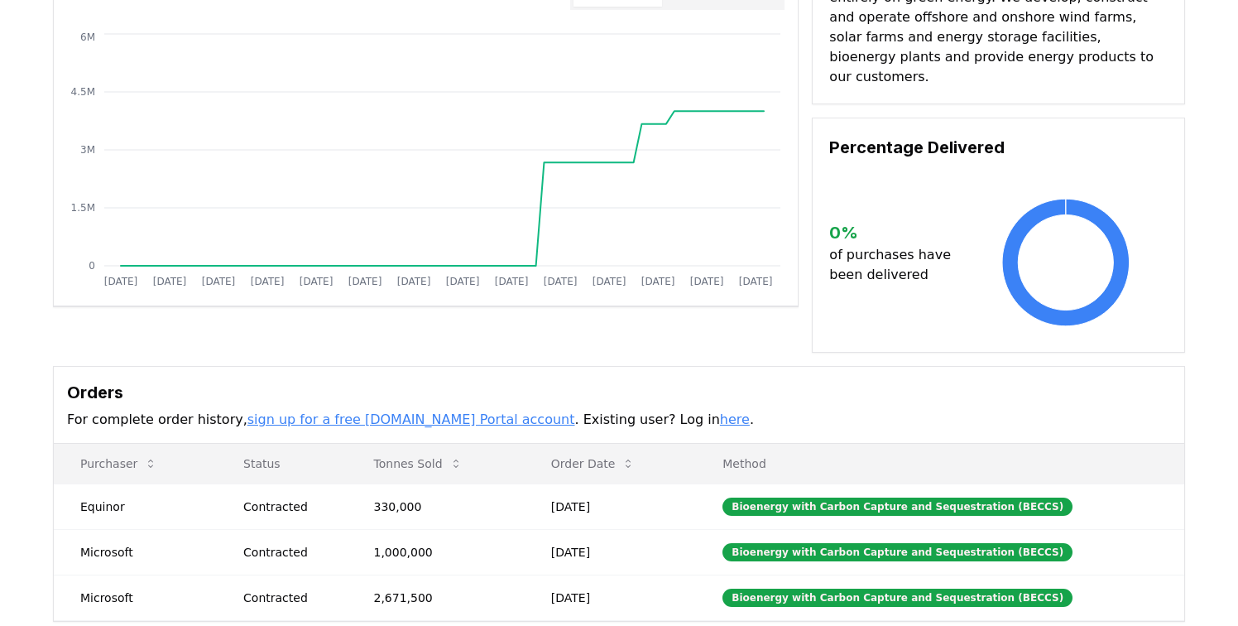
click at [103, 487] on td "Equinor" at bounding box center [135, 506] width 163 height 46
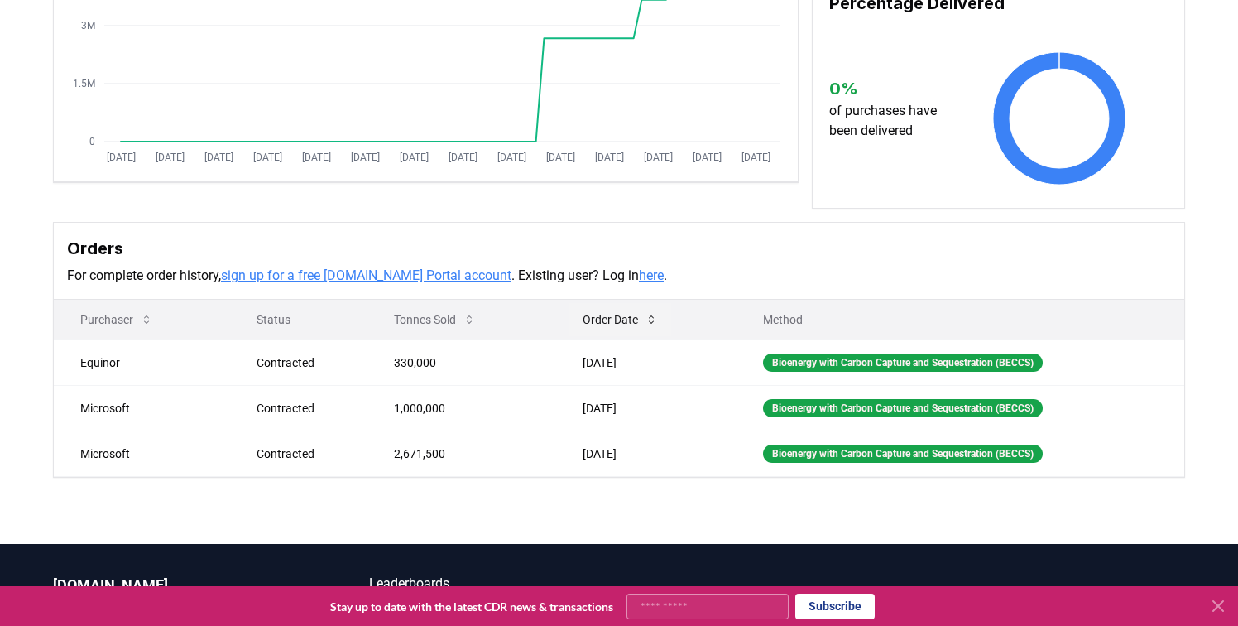
scroll to position [297, 0]
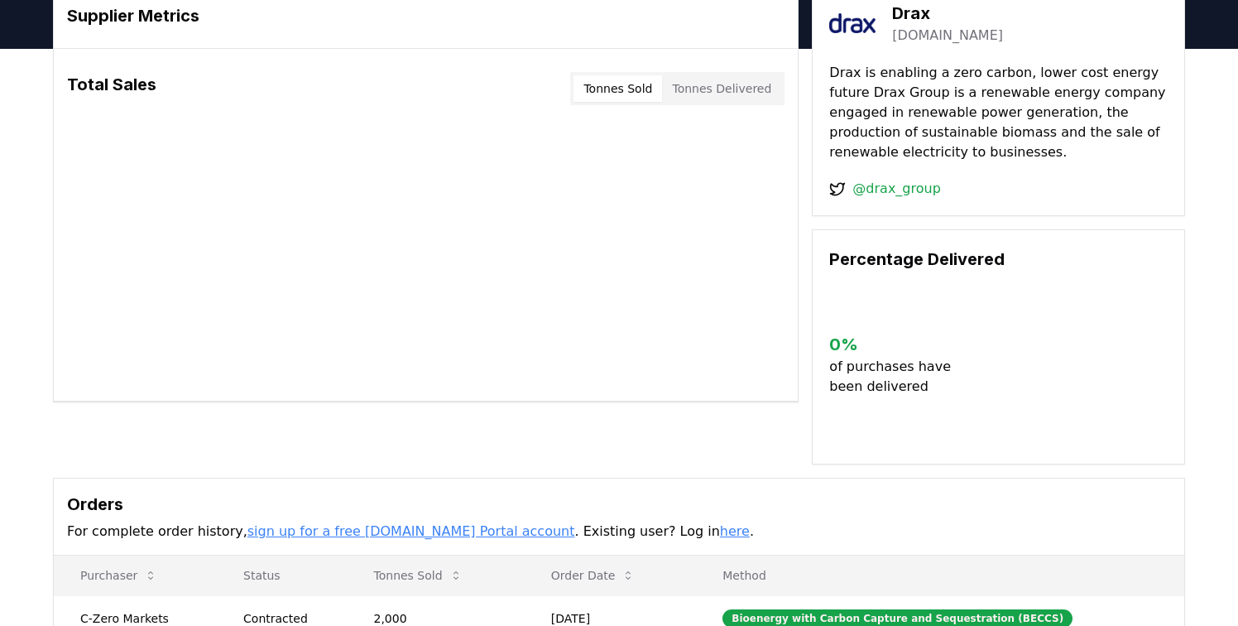
scroll to position [171, 0]
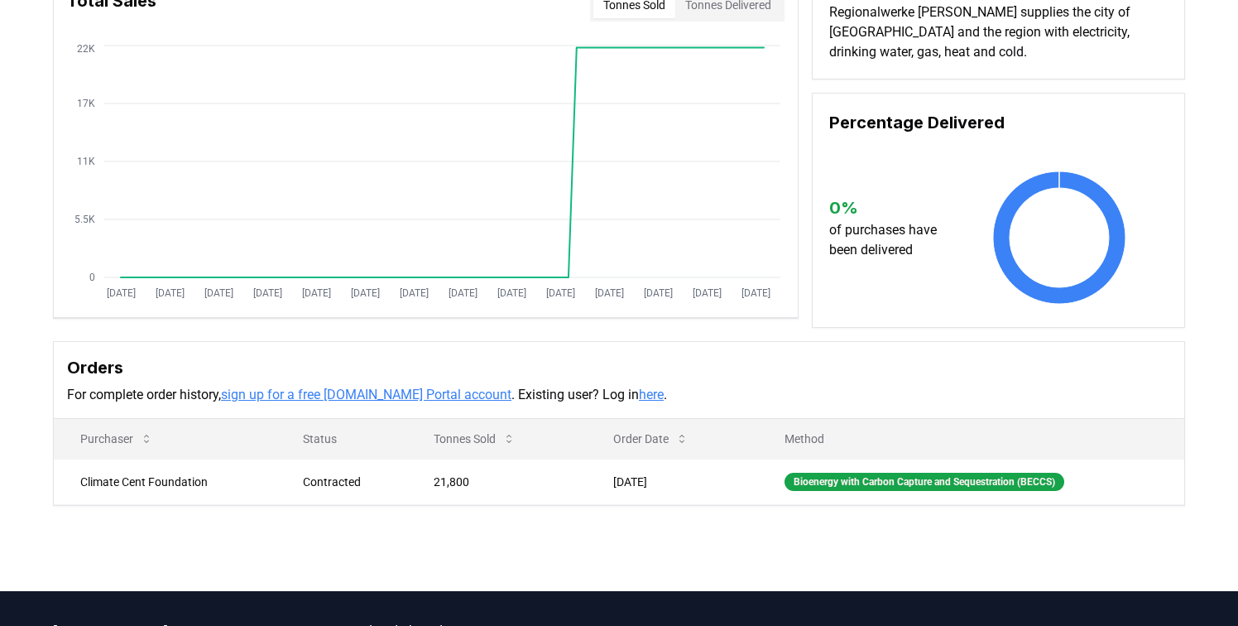
scroll to position [180, 0]
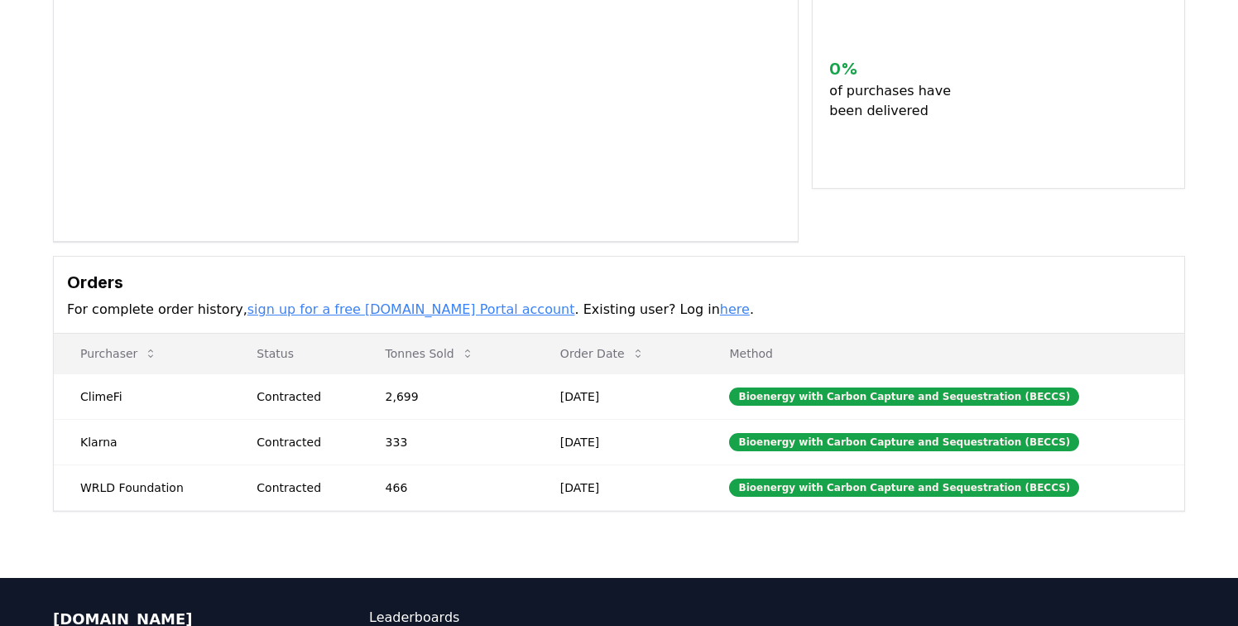
scroll to position [264, 0]
